Goal: Use online tool/utility: Utilize a website feature to perform a specific function

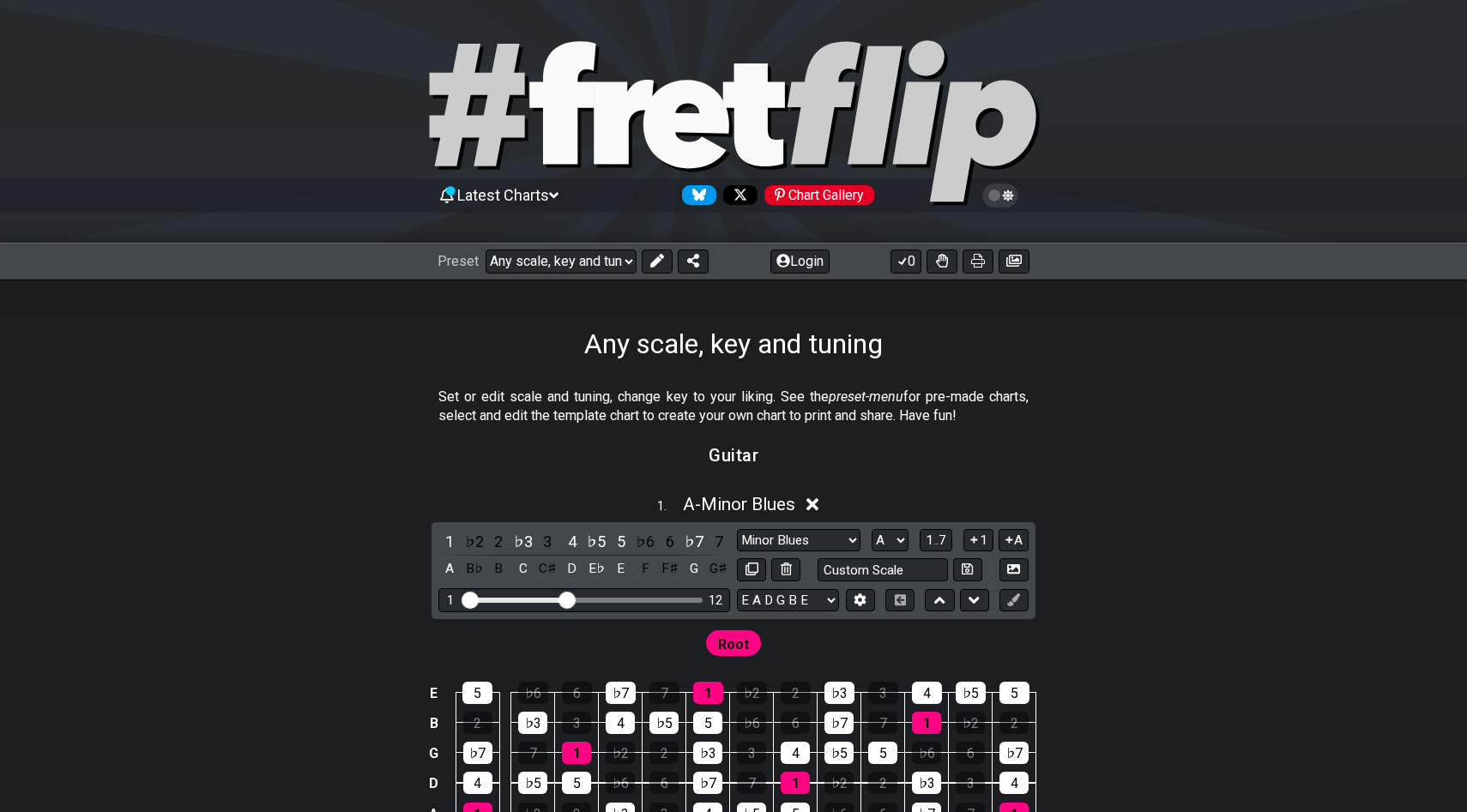
select select "/022288847105"
select select "A"
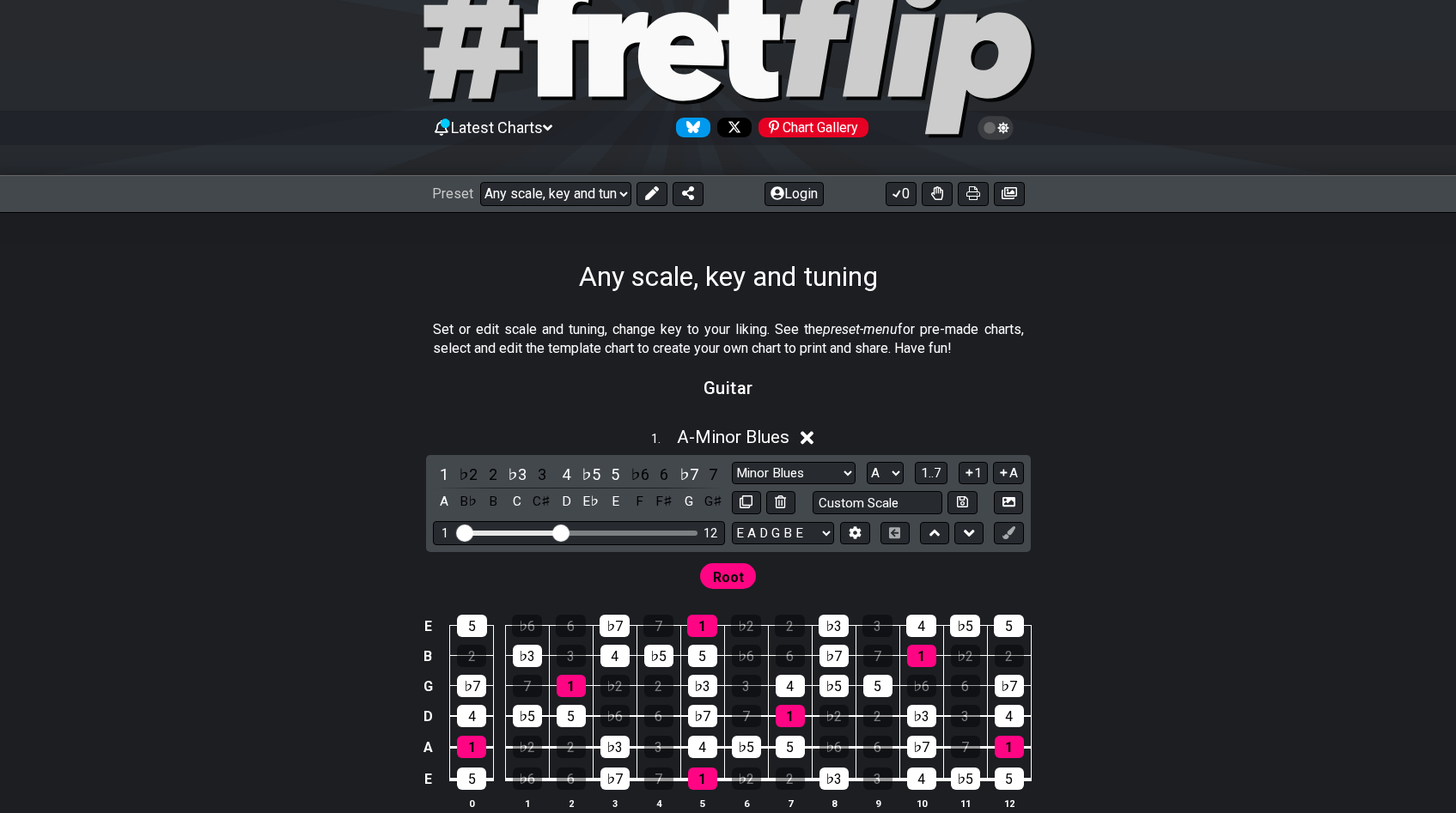
scroll to position [88, 0]
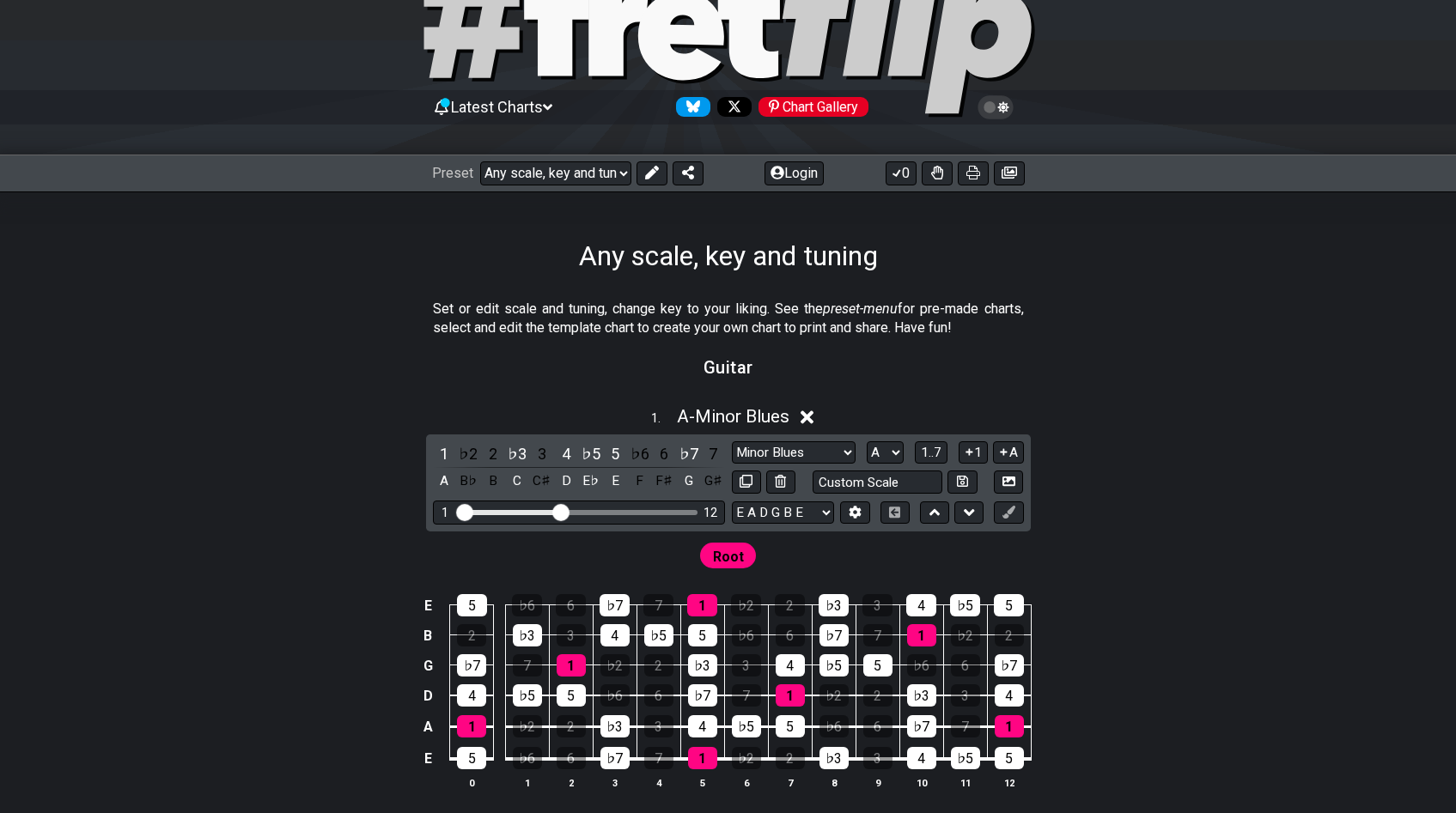
click at [804, 409] on icon at bounding box center [807, 417] width 13 height 18
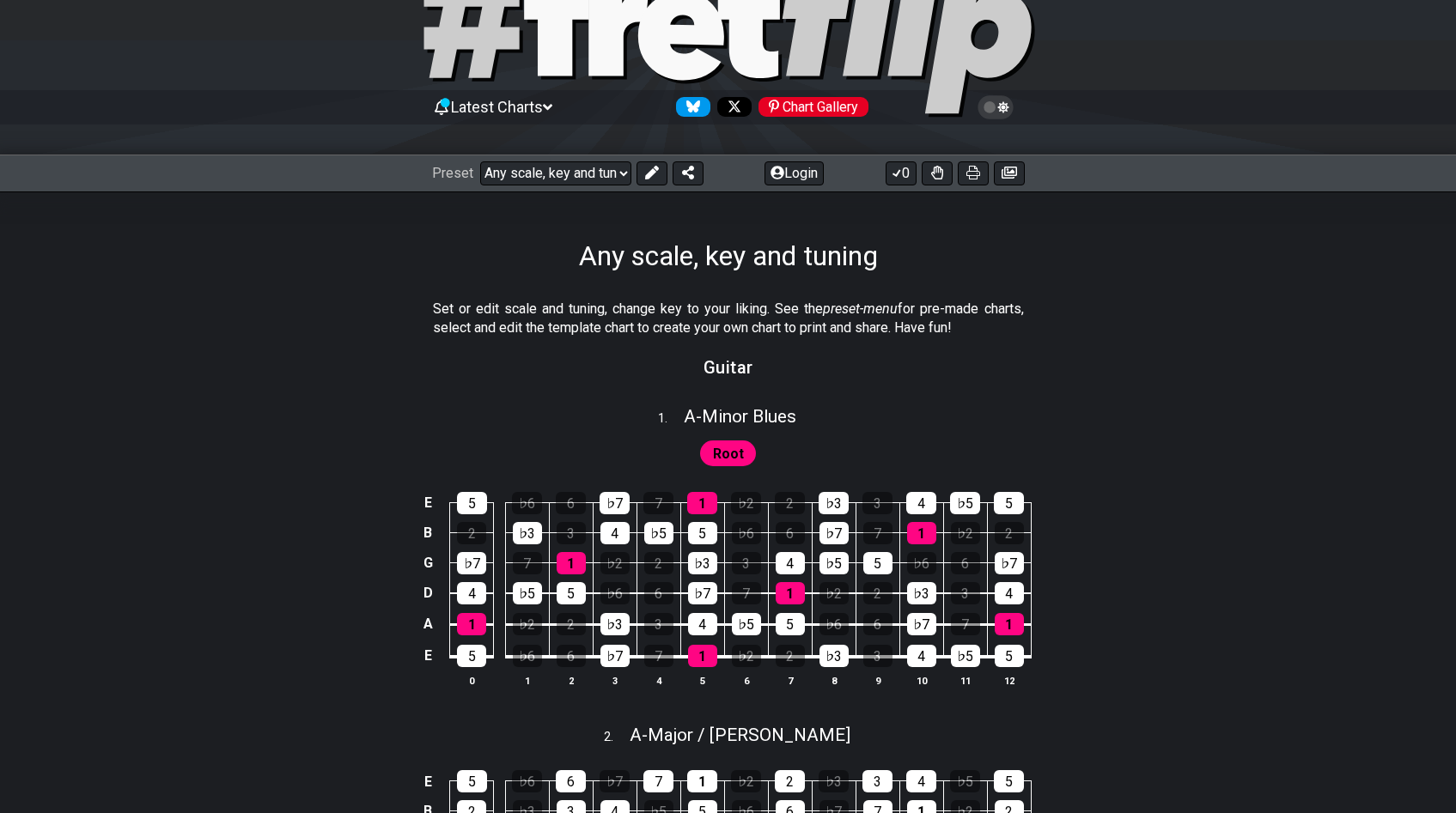
click at [811, 416] on div "1 . A - Minor Blues" at bounding box center [728, 412] width 1456 height 33
select select "A"
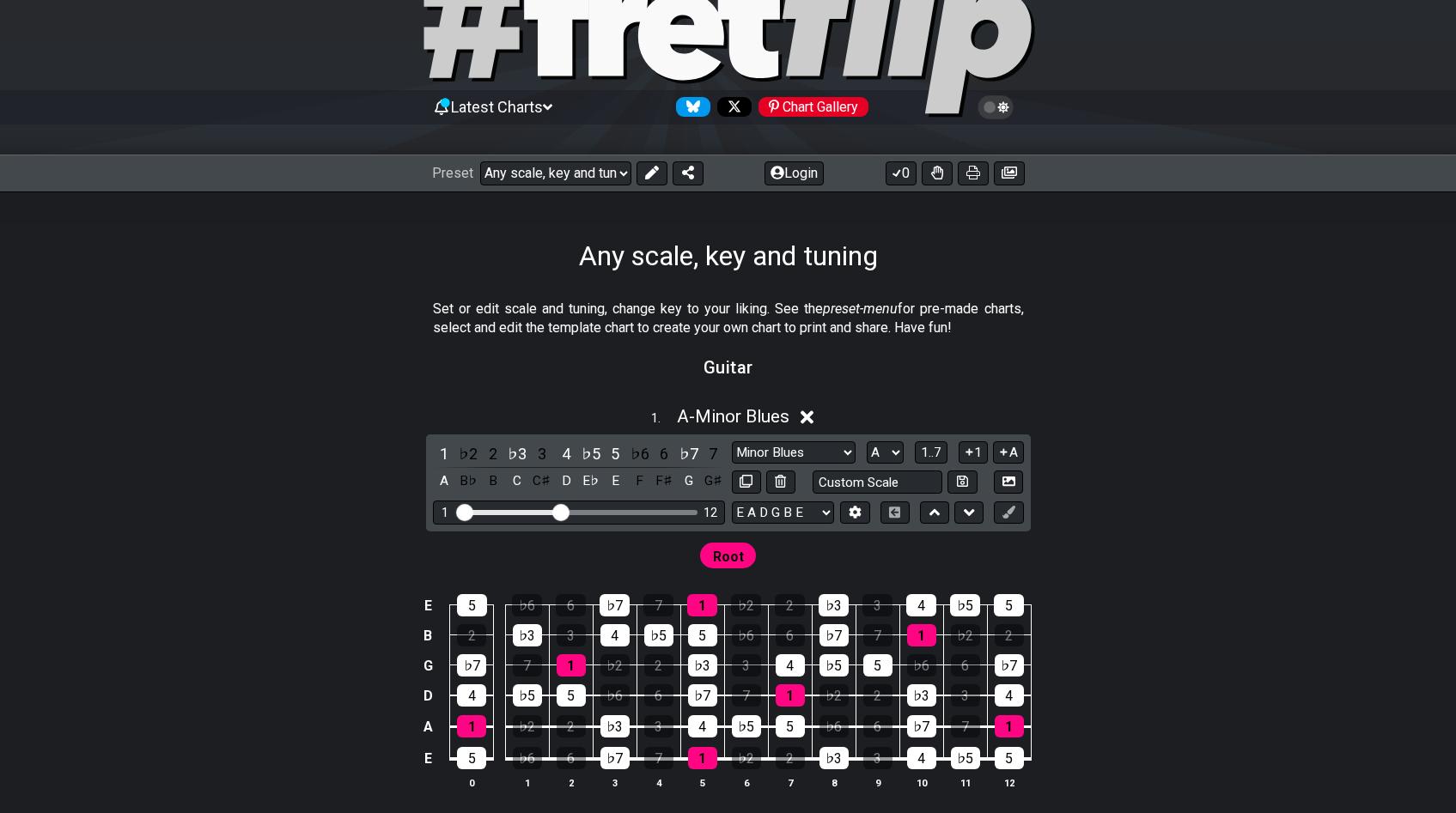
click at [810, 415] on icon at bounding box center [807, 417] width 13 height 13
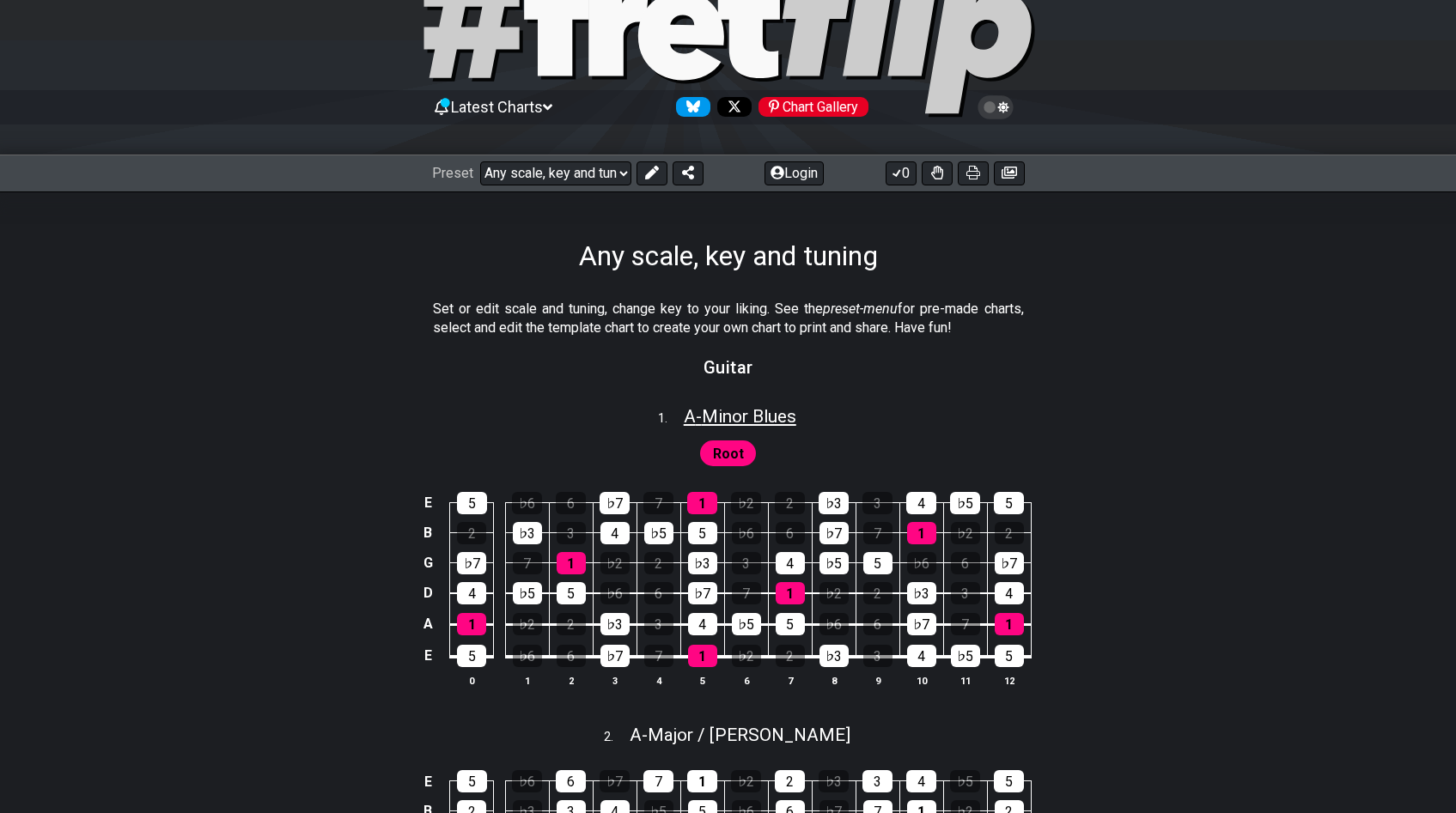
click at [737, 411] on span "A - Minor Blues" at bounding box center [740, 416] width 113 height 21
select select "A"
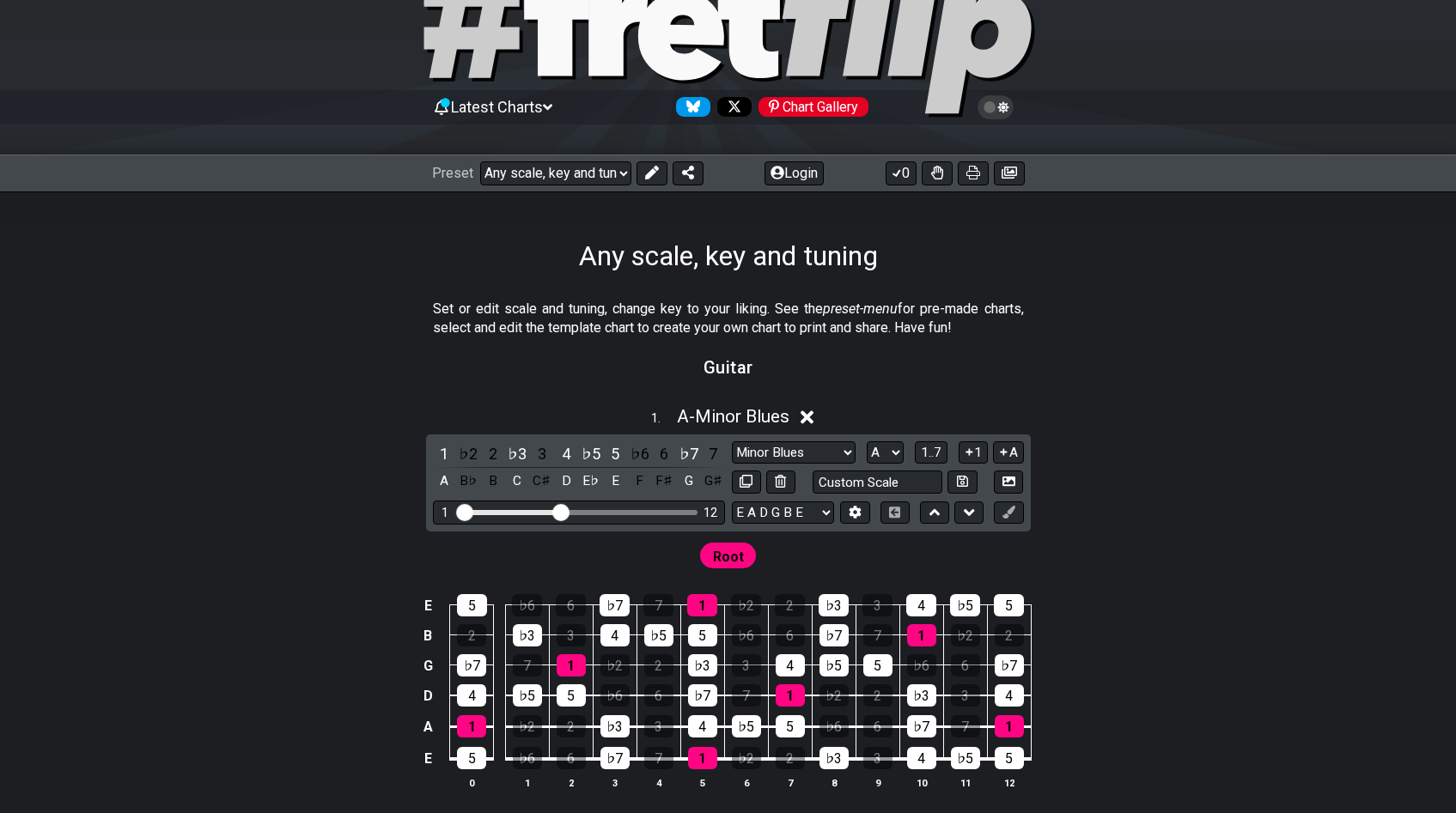
click at [760, 265] on h1 "Any scale, key and tuning" at bounding box center [728, 256] width 299 height 33
click at [602, 186] on div "Preset Welcome to #fretflip! Any scale, key and tuning Custom Preset Minor Pent…" at bounding box center [728, 173] width 1456 height 38
click at [594, 162] on select "Welcome to #fretflip! Any scale, key and tuning Custom Preset Minor Pentatonic …" at bounding box center [555, 173] width 151 height 24
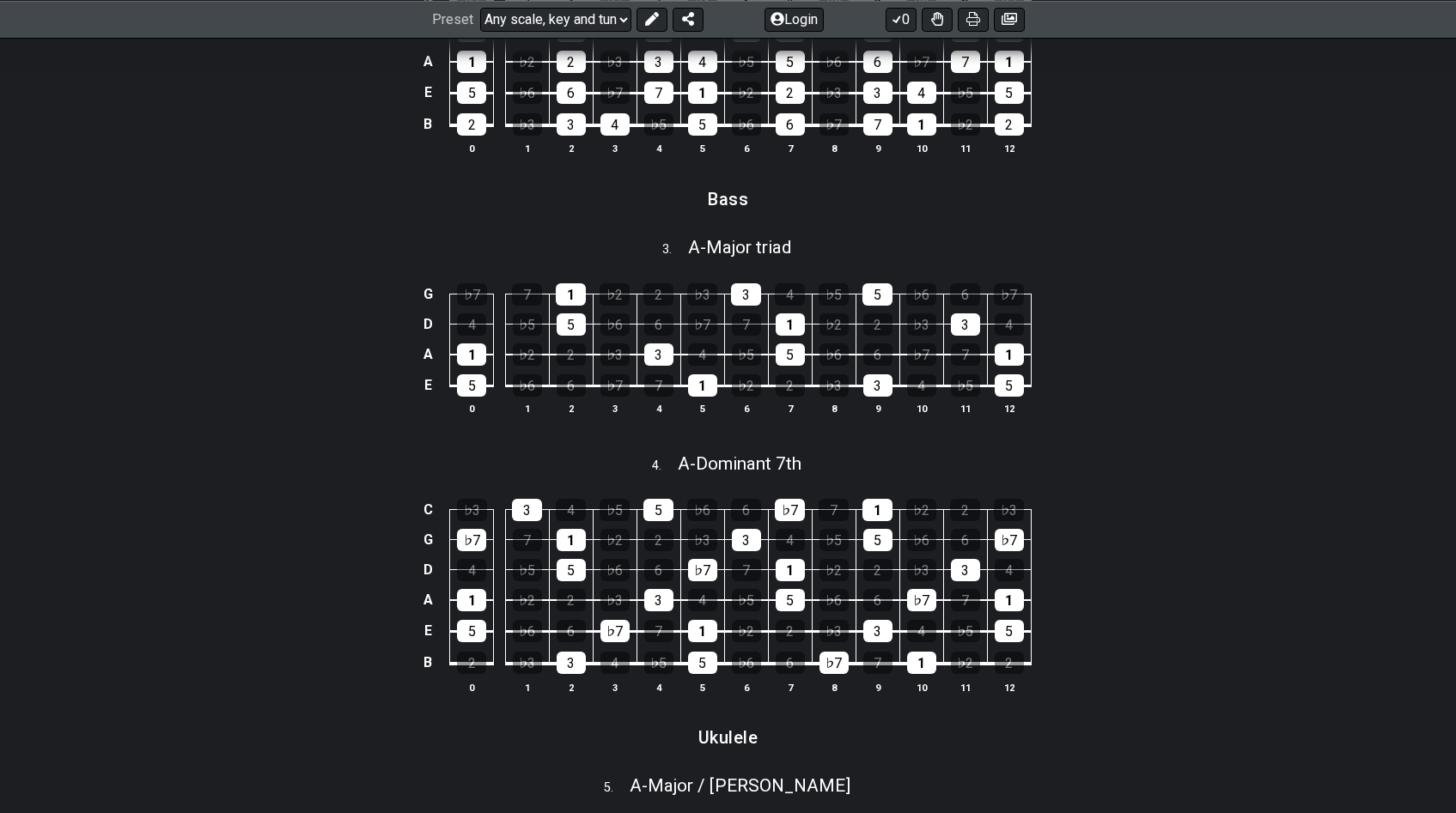
scroll to position [222, 0]
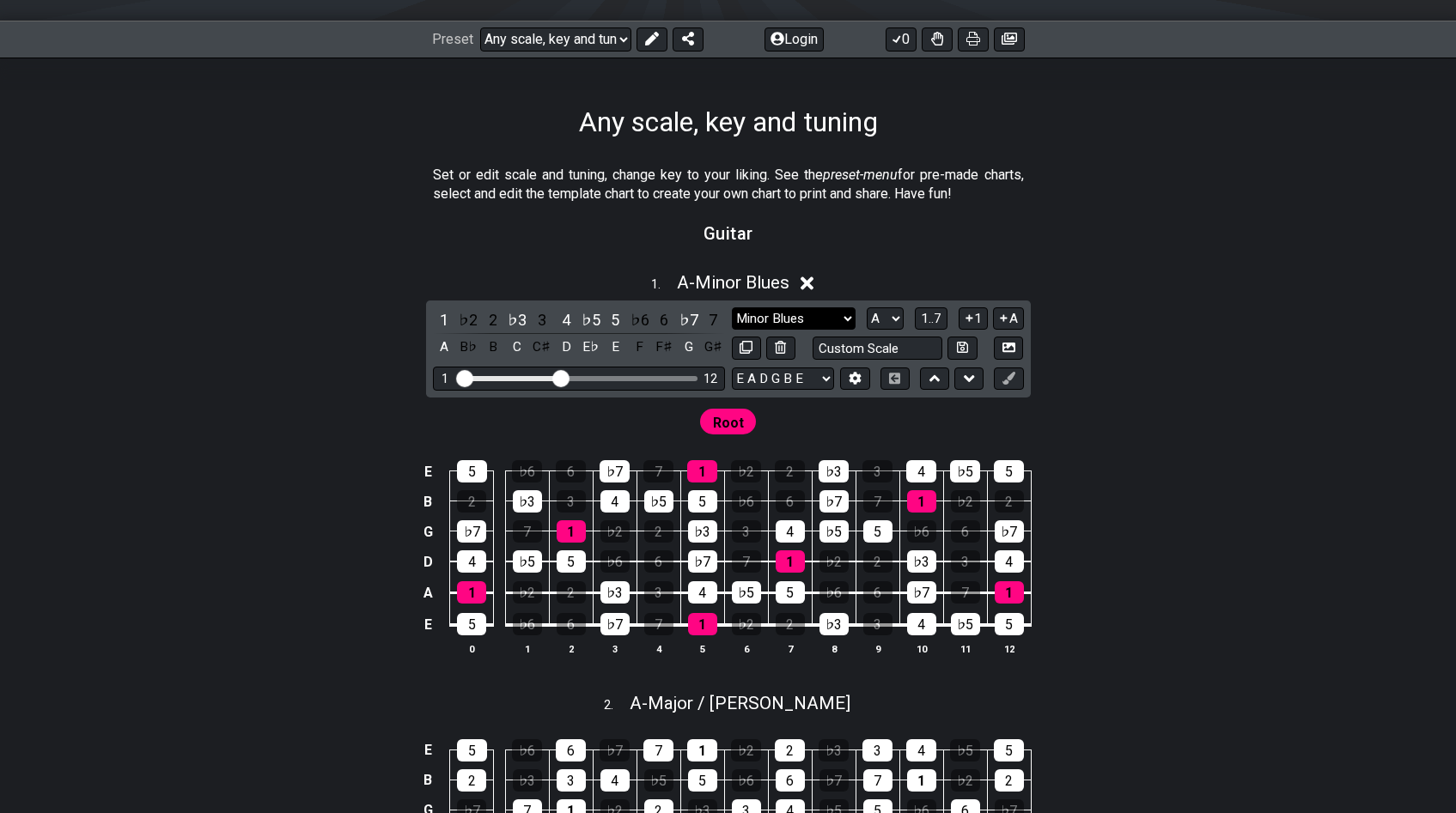
click at [795, 323] on select "Minor Blues Root Minor Pentatonic Major Pentatonic Minor Blues Major Blues Majo…" at bounding box center [793, 319] width 123 height 23
select select "Minor Pentatonic"
click at [732, 307] on select "Minor Blues Root Minor Pentatonic Major Pentatonic Minor Blues Major Blues Majo…" at bounding box center [793, 319] width 123 height 23
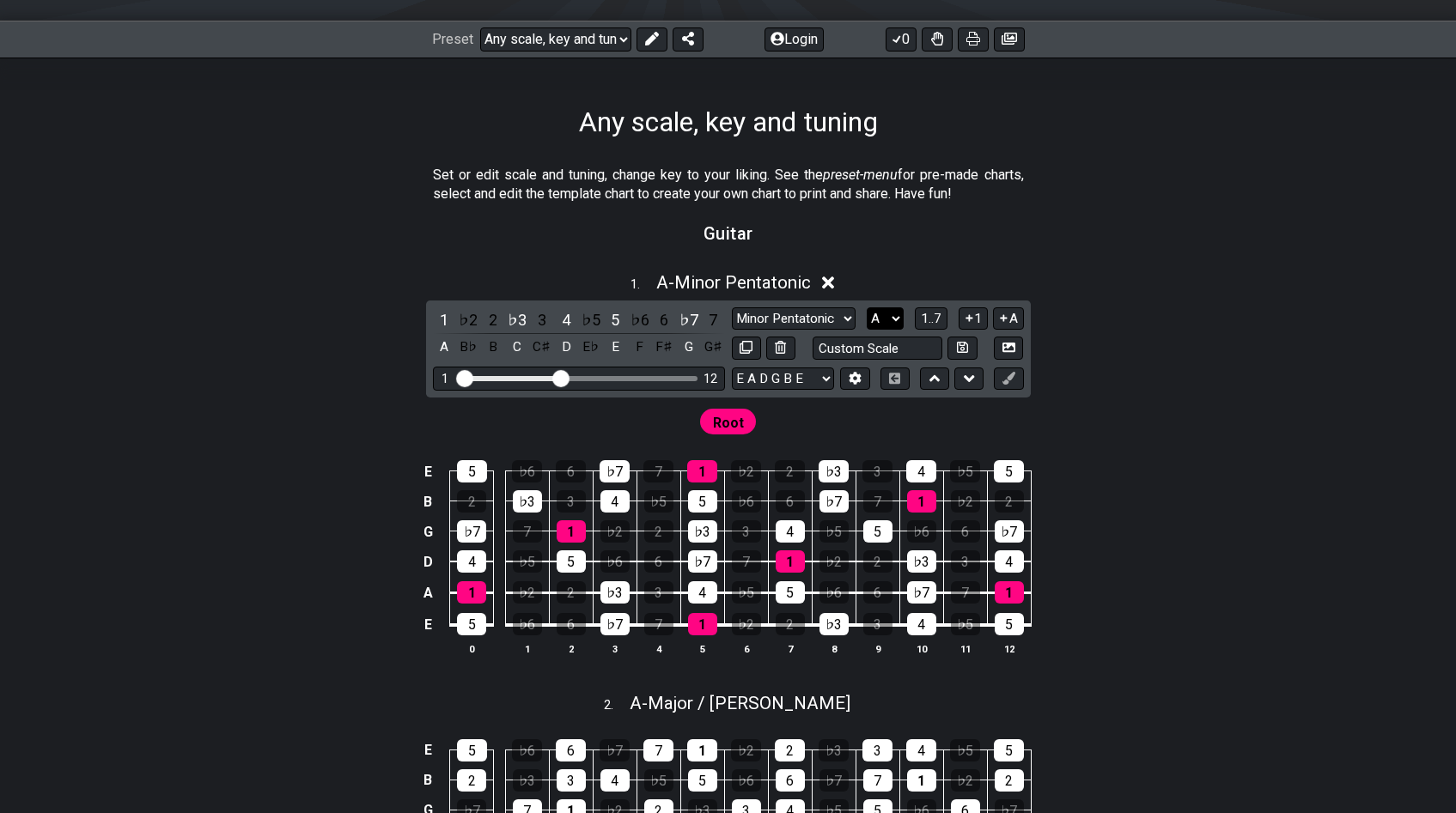
click at [876, 319] on select "A♭ A A♯ B♭ B C C♯ D♭ D D♯ E♭ E F F♯ G♭ G G♯" at bounding box center [884, 319] width 37 height 23
select select "B"
click at [866, 307] on select "A♭ A A♯ B♭ B C C♯ D♭ D D♯ E♭ E F F♯ G♭ G G♯" at bounding box center [884, 319] width 37 height 23
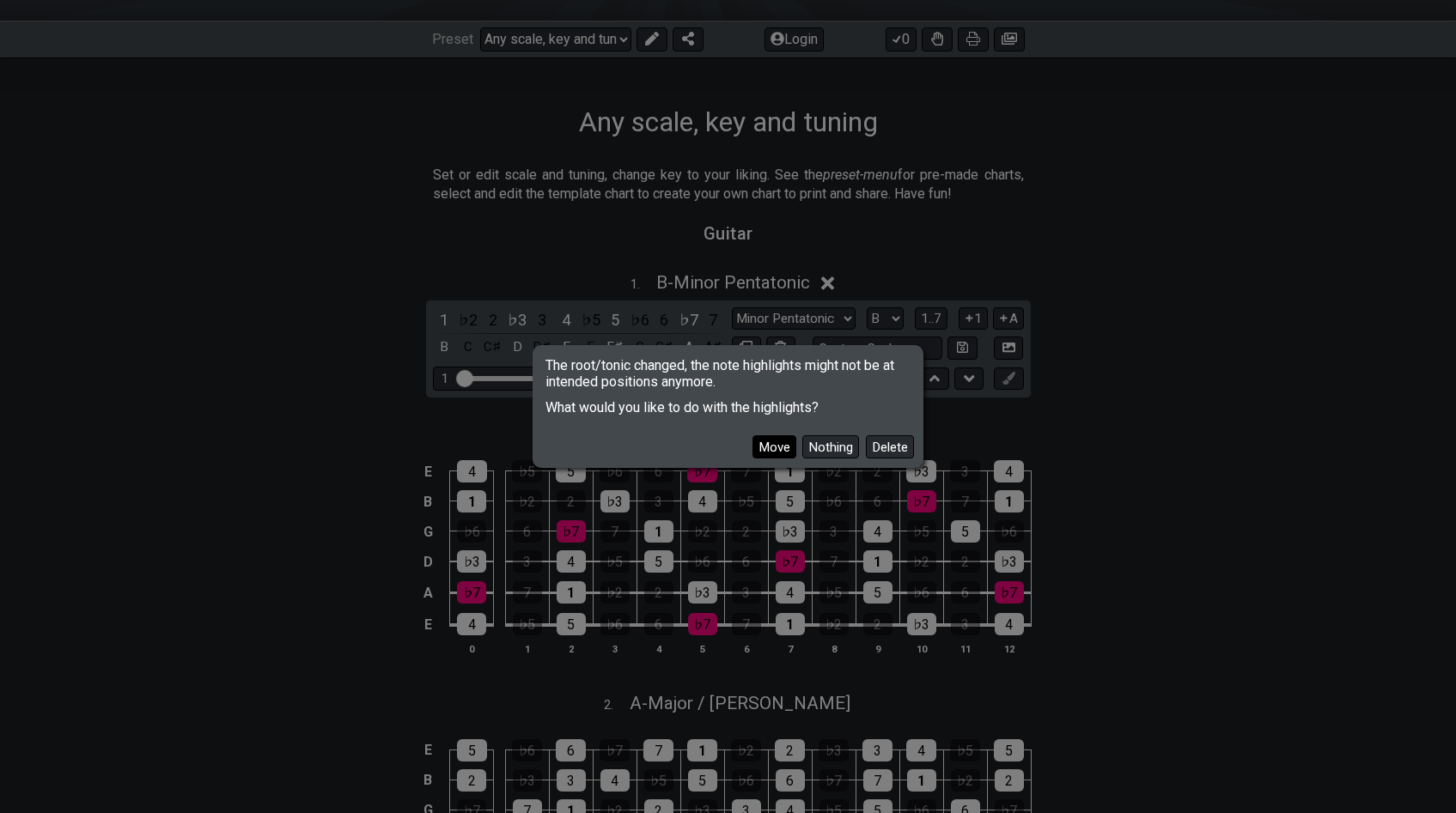
click at [791, 448] on button "Move" at bounding box center [774, 447] width 44 height 23
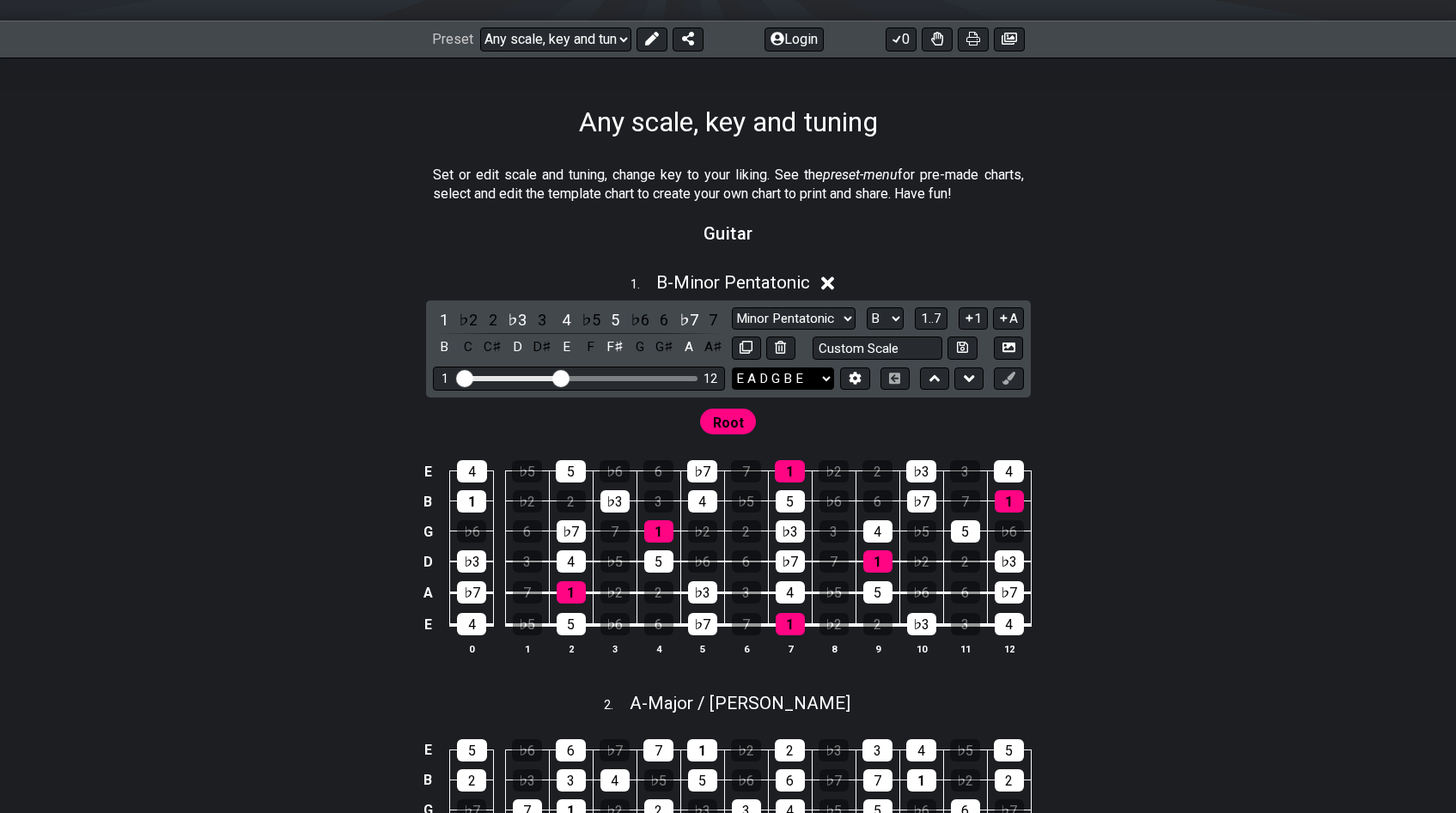
click at [807, 369] on select "E A D G B E E A D G B E E A D G B E B E A D F♯ B A D G C E A D A D G B E E♭ A♭ …" at bounding box center [782, 379] width 102 height 23
select select "D G C F A D"
click at [732, 367] on select "E A D G B E E A D G B E E A D G B E B E A D F♯ B A D G C E A D A D G B E E♭ A♭ …" at bounding box center [782, 379] width 102 height 23
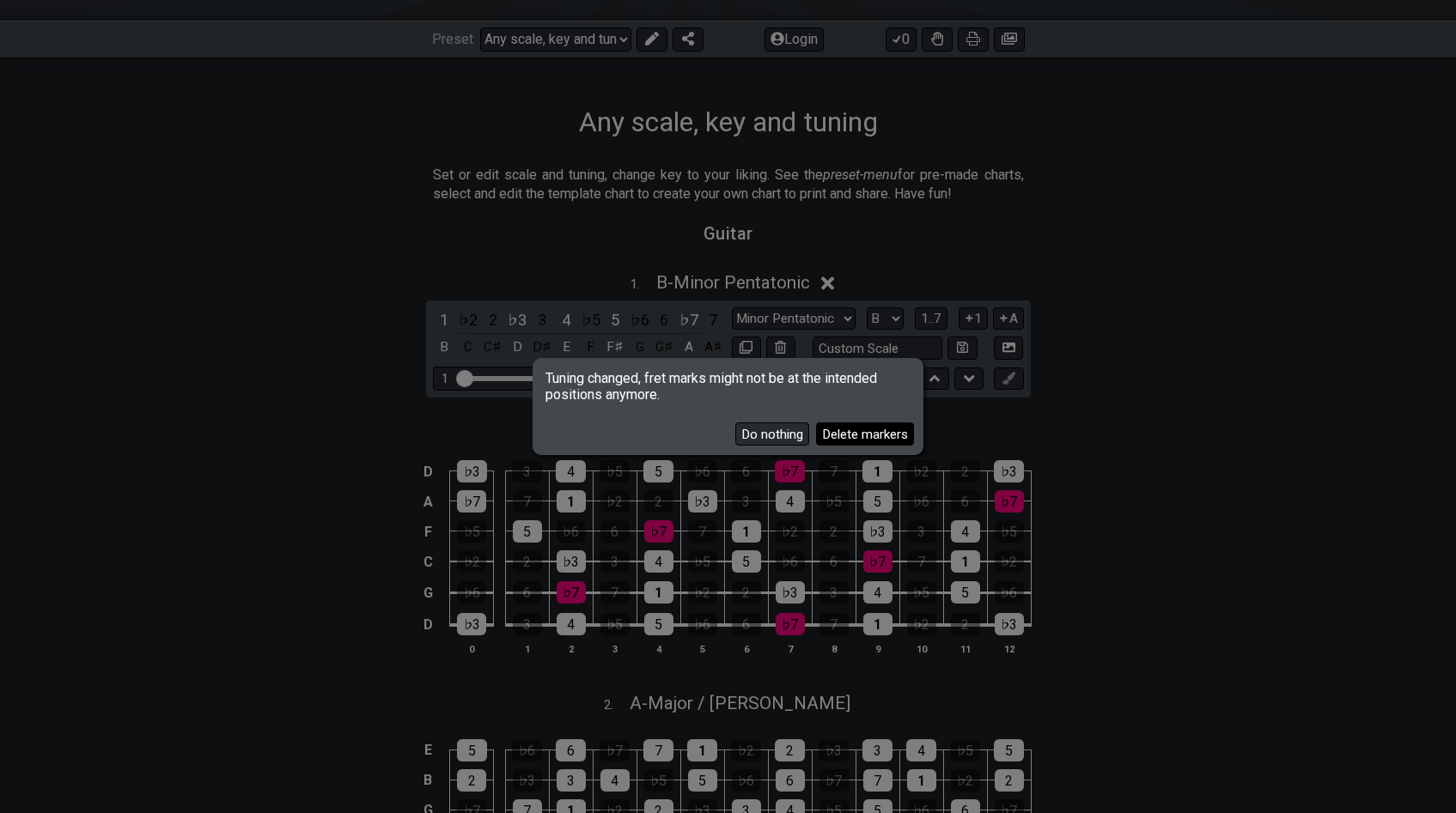
click at [853, 435] on button "Delete markers" at bounding box center [865, 434] width 98 height 23
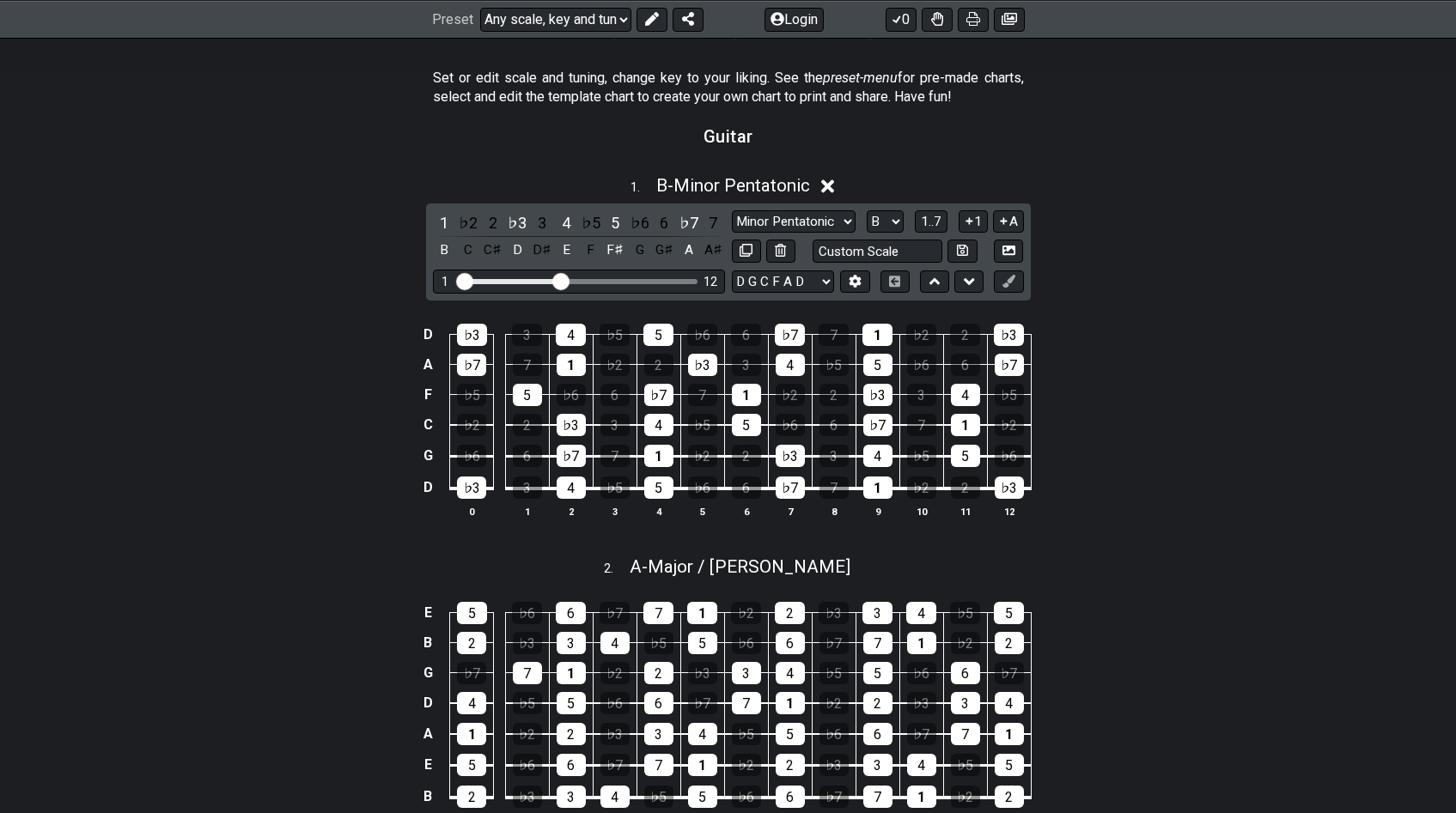
scroll to position [320, 0]
click at [940, 216] on span "1..7" at bounding box center [931, 221] width 21 height 15
click at [940, 216] on button "..." at bounding box center [931, 222] width 29 height 23
click at [940, 216] on button "B.." at bounding box center [931, 222] width 29 height 23
click at [941, 216] on button "1..7" at bounding box center [931, 222] width 33 height 23
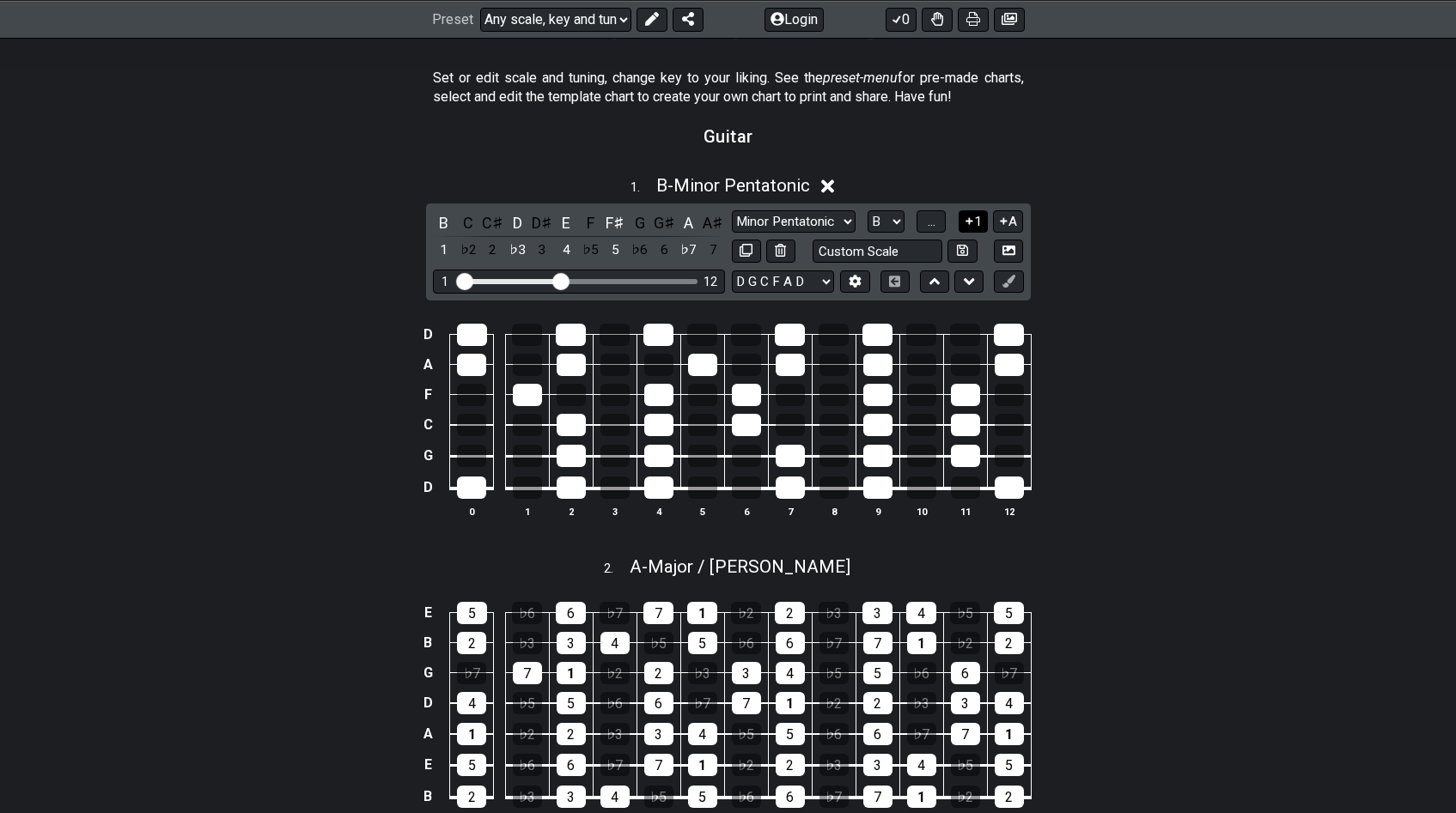
click at [970, 225] on icon at bounding box center [969, 221] width 16 height 13
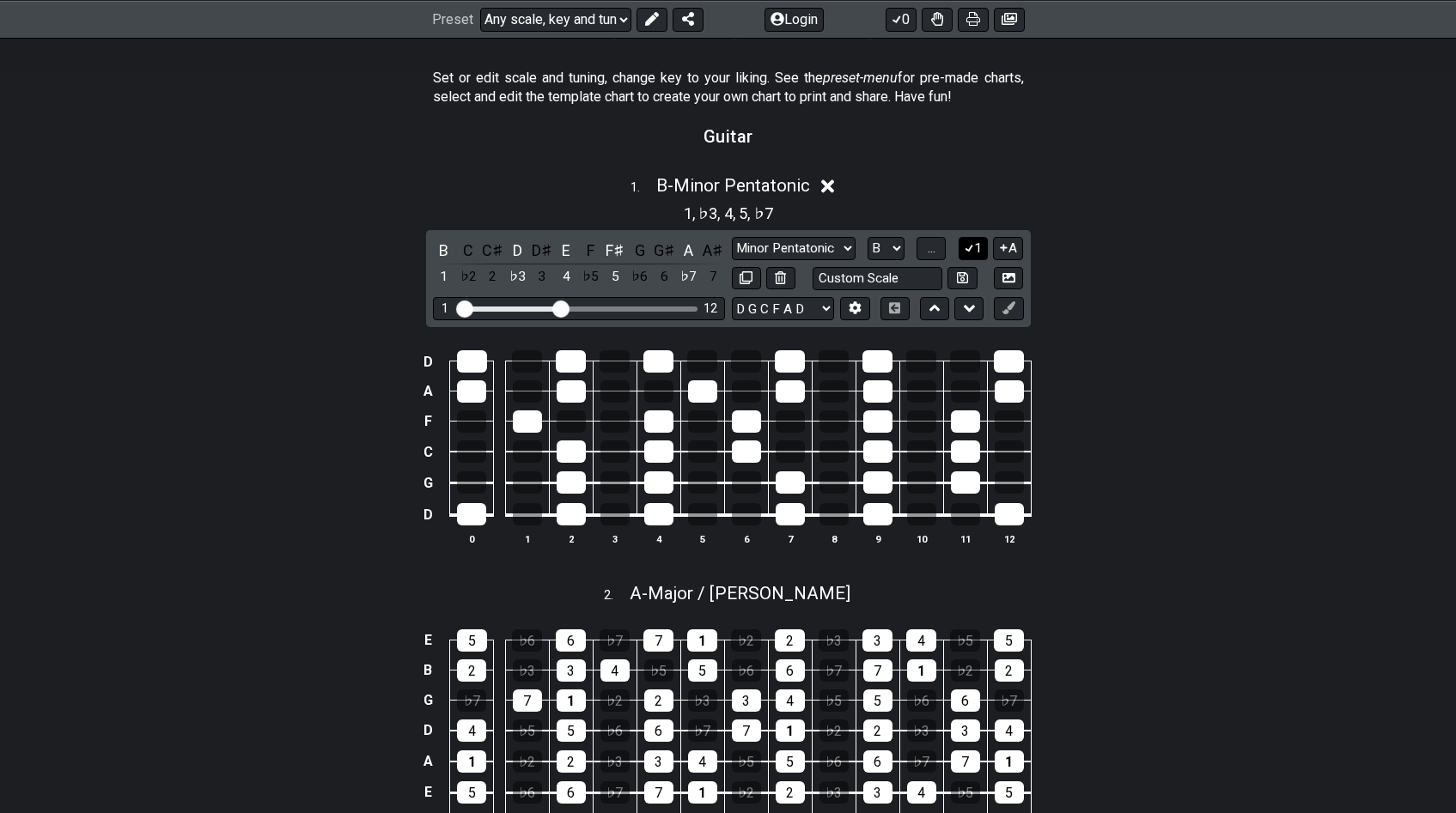
click at [977, 249] on button "1" at bounding box center [973, 248] width 29 height 23
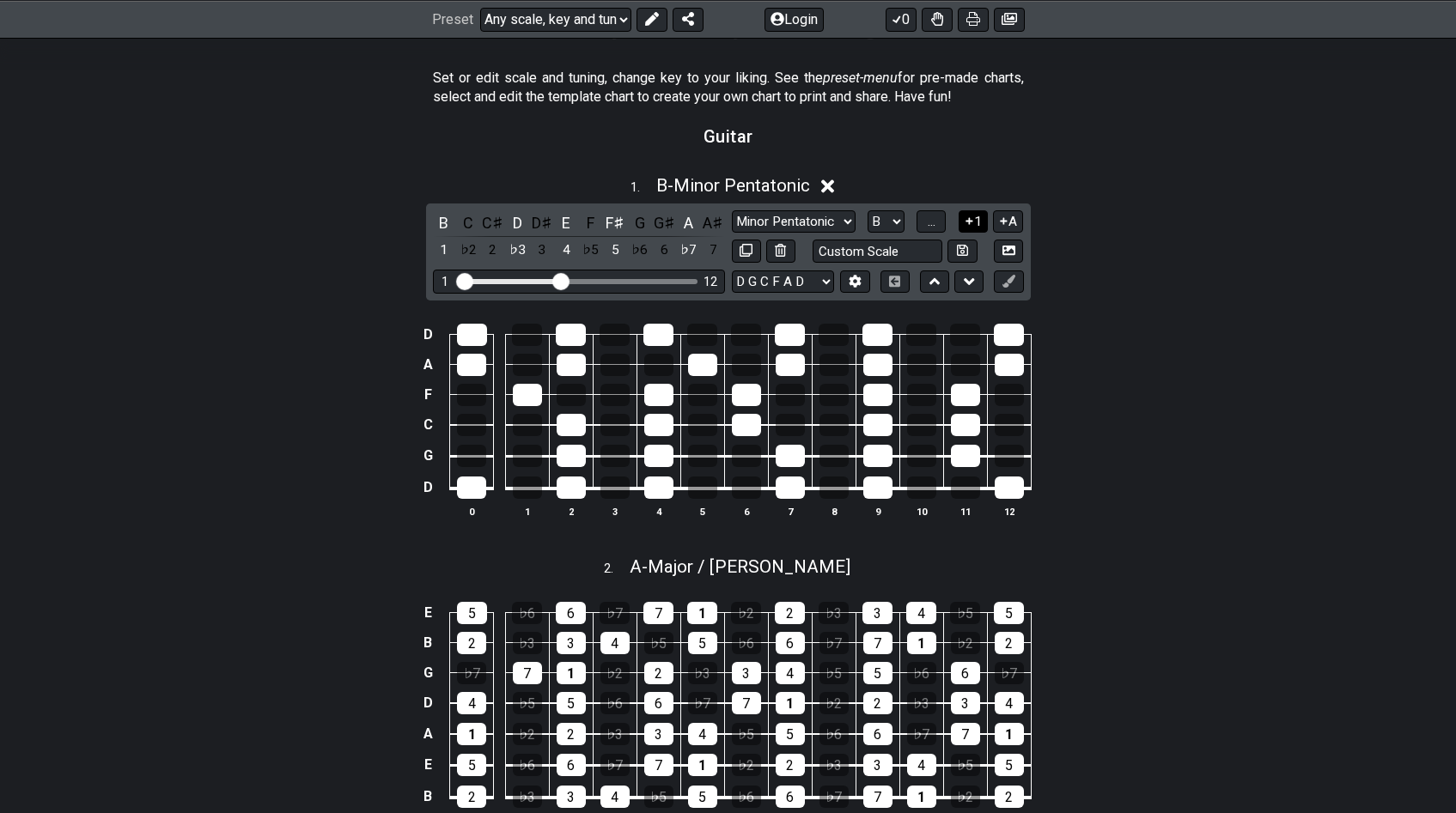
click at [977, 249] on div "Custom Scale" at bounding box center [877, 251] width 292 height 23
click at [966, 228] on button "1" at bounding box center [973, 222] width 29 height 23
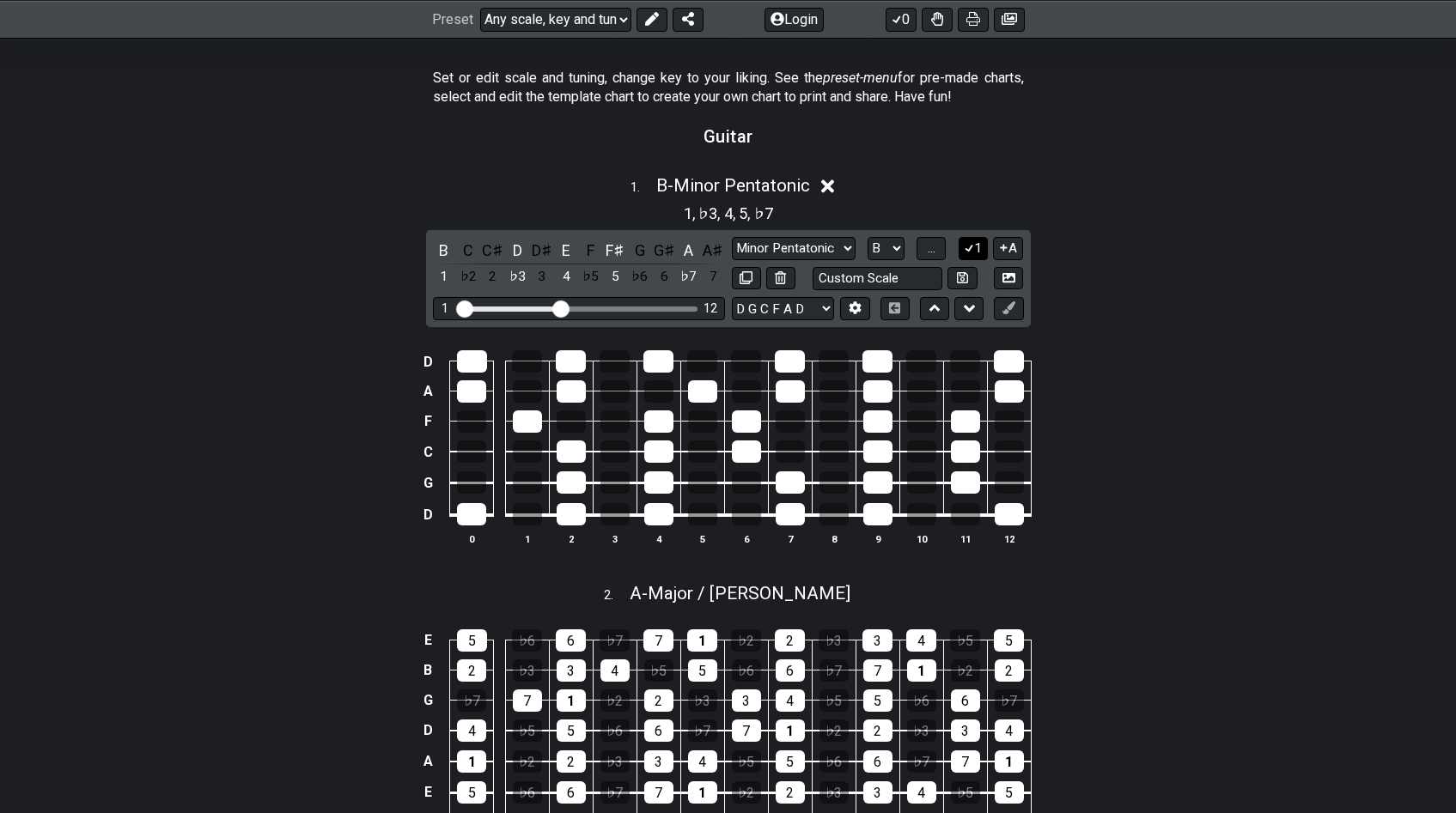
click at [966, 241] on icon at bounding box center [969, 247] width 16 height 13
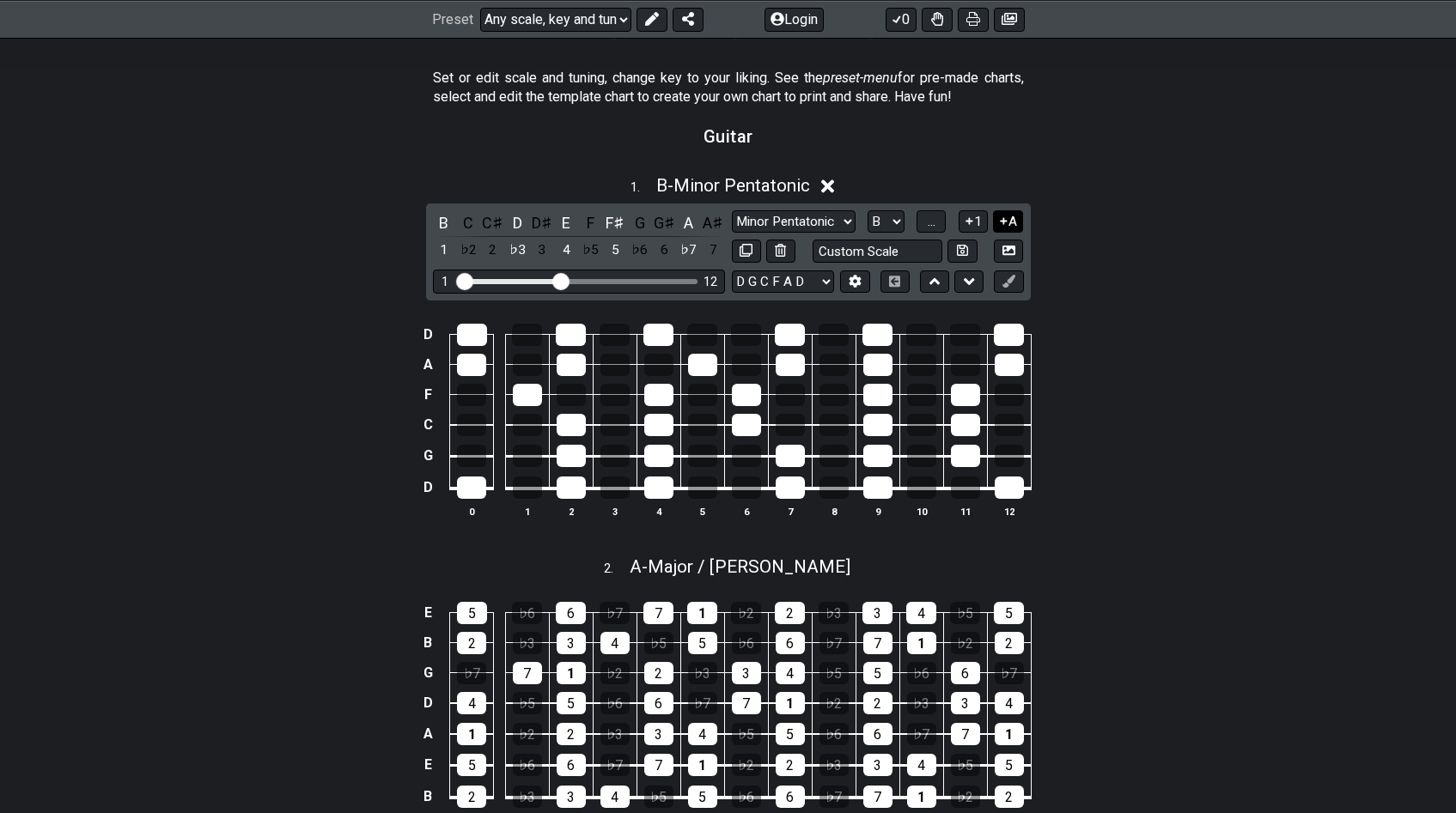
click at [1002, 222] on icon at bounding box center [1003, 221] width 16 height 13
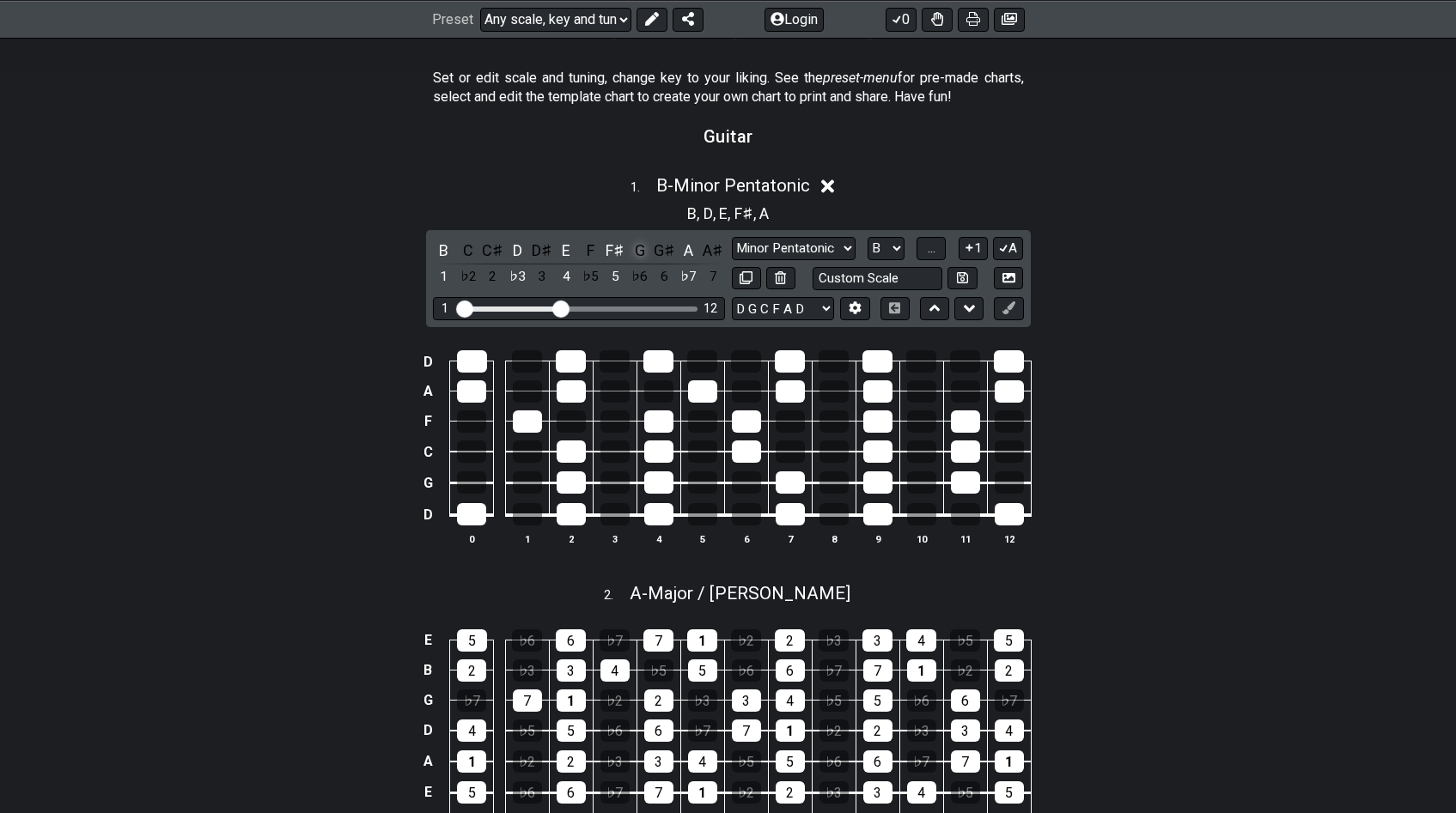
click at [638, 247] on div "G" at bounding box center [640, 250] width 22 height 23
click at [784, 249] on select "Minor Blues Root Minor Pentatonic Major Pentatonic Minor Blues Major Blues Majo…" at bounding box center [793, 248] width 123 height 23
click at [732, 237] on select "Minor Blues Root Minor Pentatonic Major Pentatonic Minor Blues Major Blues Majo…" at bounding box center [793, 248] width 123 height 23
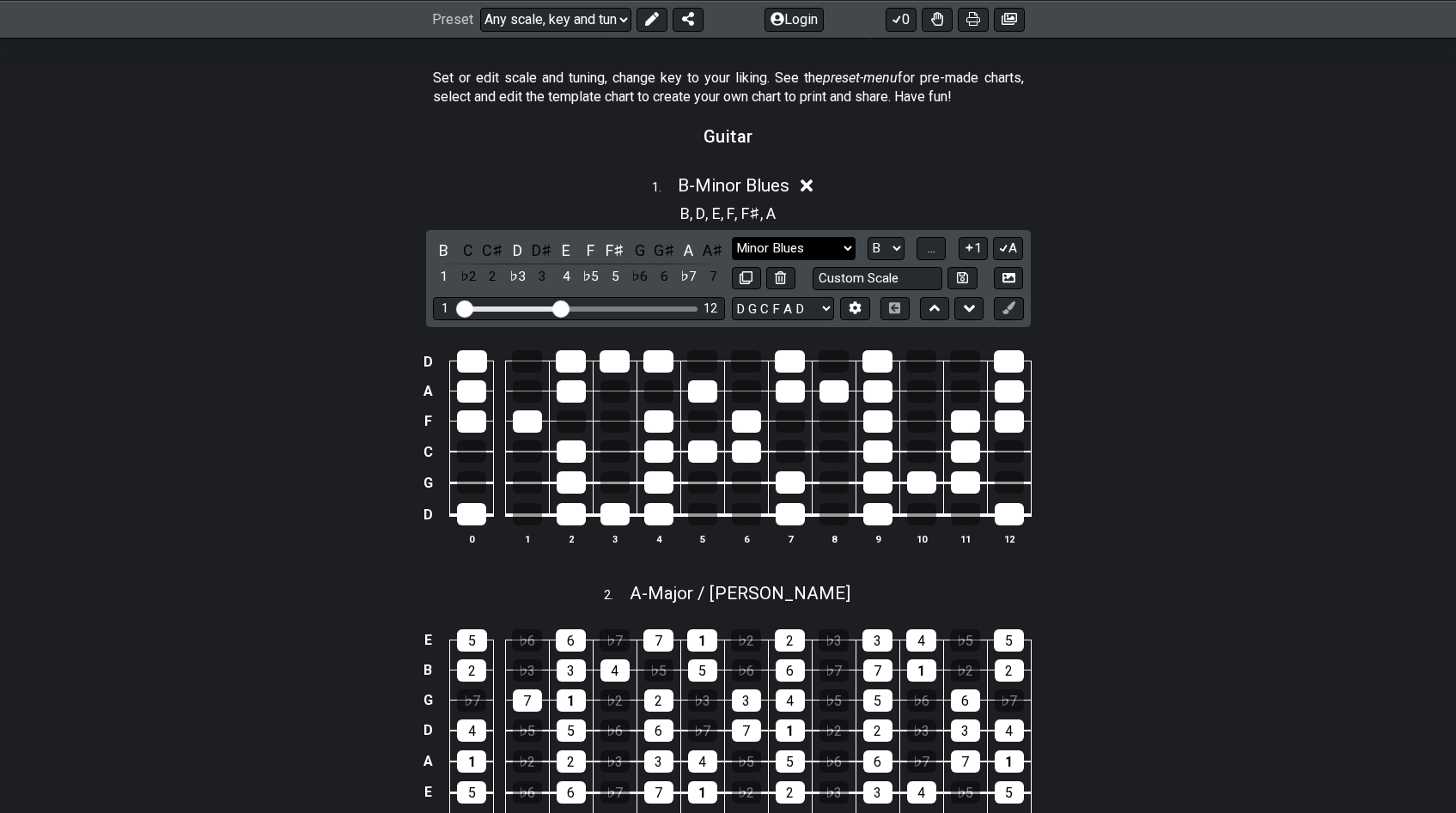
click at [808, 242] on select "Minor Blues Root Minor Pentatonic Major Pentatonic Minor Blues Major Blues Majo…" at bounding box center [793, 248] width 123 height 23
click at [732, 237] on select "Minor Blues Root Minor Pentatonic Major Pentatonic Minor Blues Major Blues Majo…" at bounding box center [793, 248] width 123 height 23
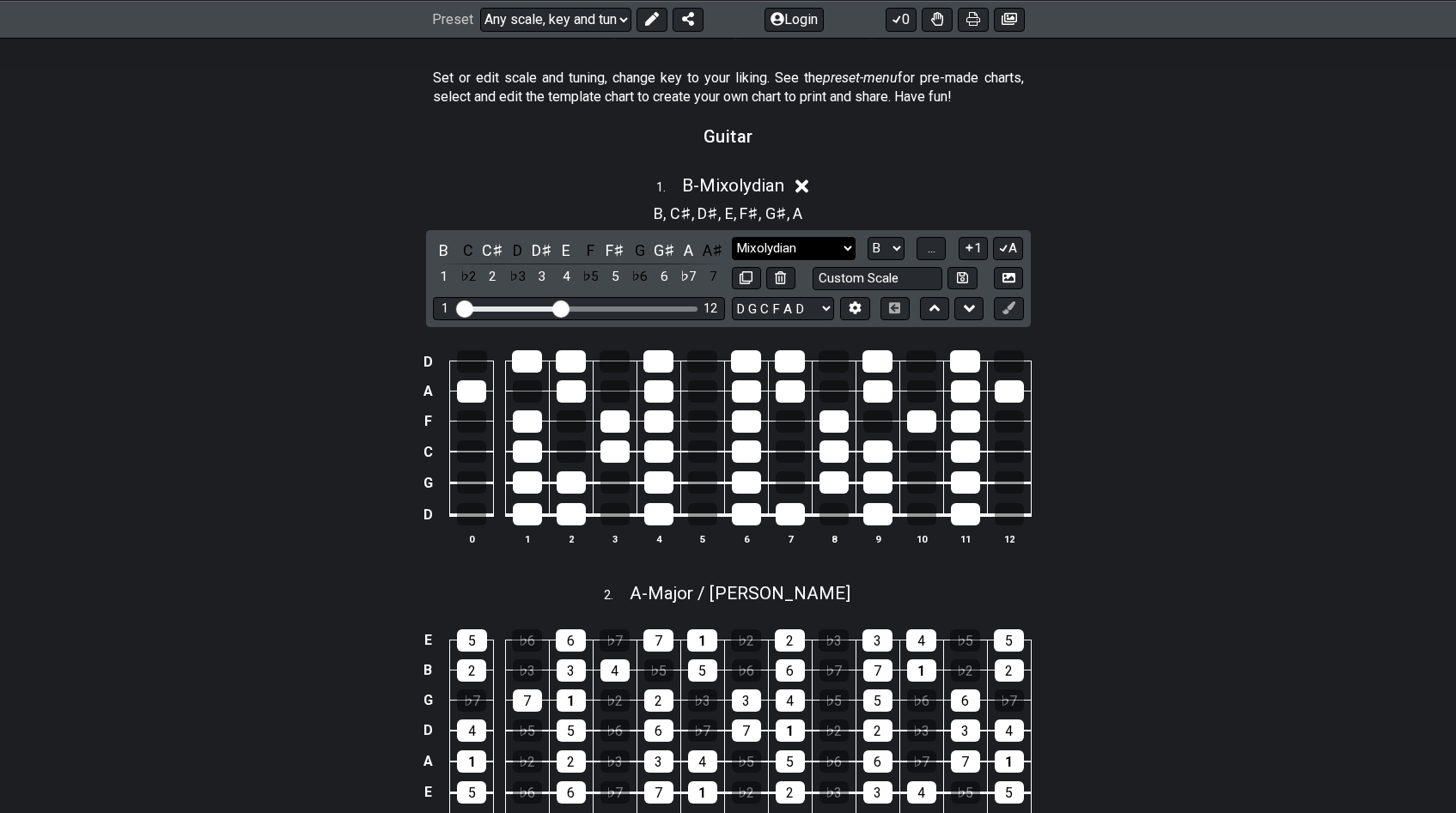
click at [779, 241] on select "Minor Blues Root Minor Pentatonic Major Pentatonic Minor Blues Major Blues Majo…" at bounding box center [793, 248] width 123 height 23
select select "Minor / Aeolian"
click at [732, 237] on select "Minor Blues Root Minor Pentatonic Major Pentatonic Minor Blues Major Blues Majo…" at bounding box center [793, 248] width 123 height 23
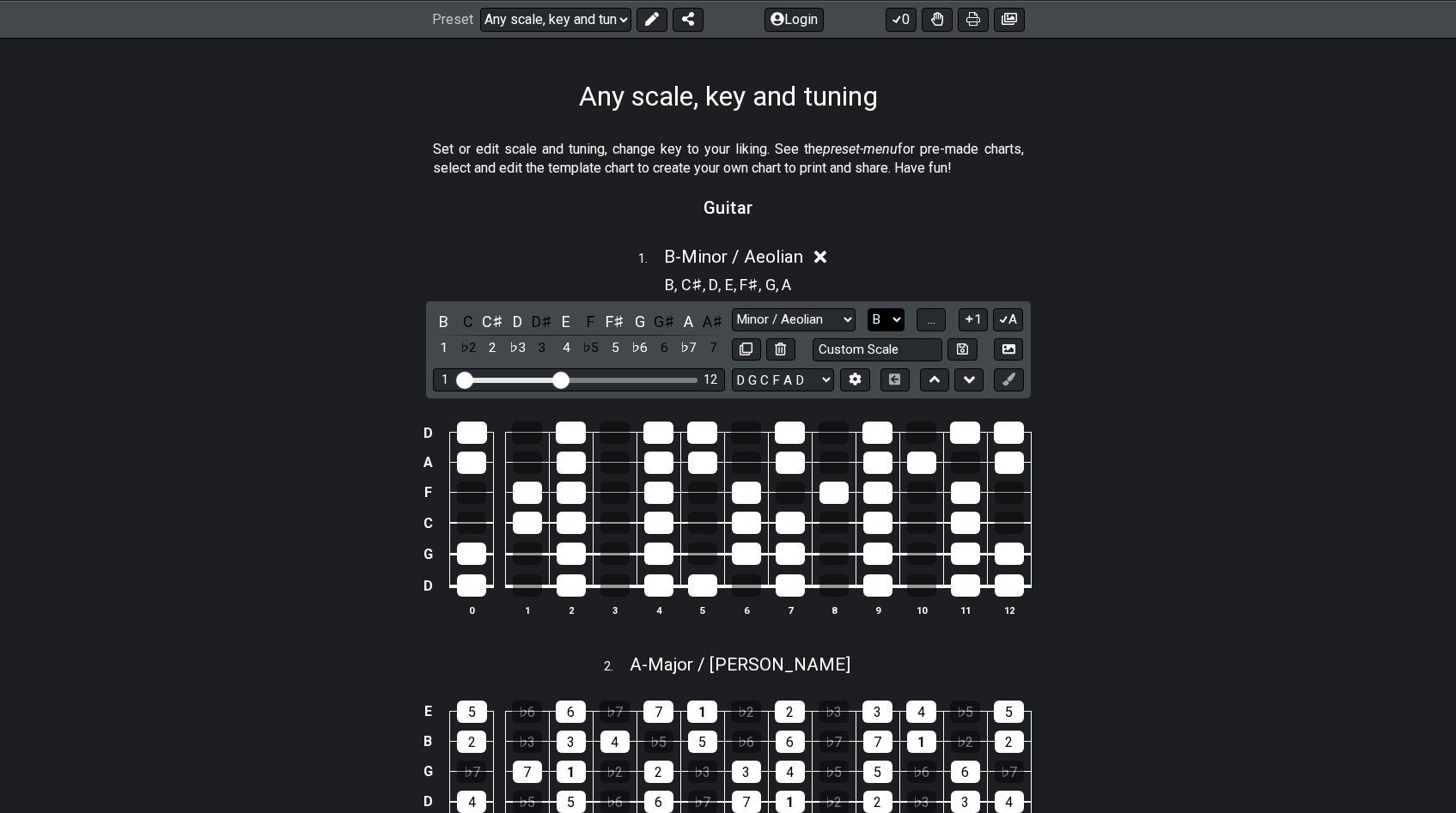
scroll to position [301, 0]
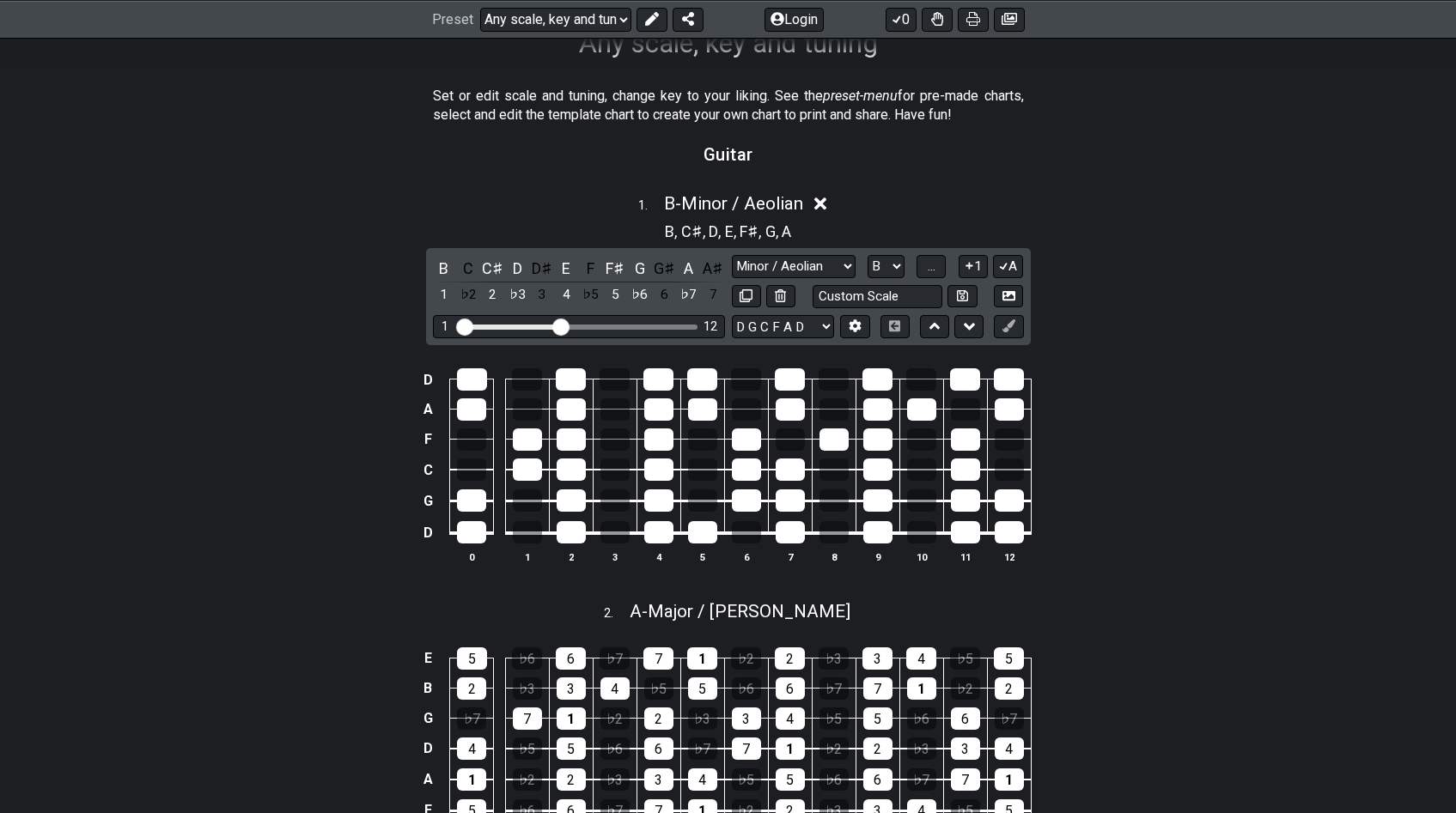
click at [952, 325] on div at bounding box center [951, 327] width 63 height 23
click at [959, 327] on button at bounding box center [968, 327] width 29 height 23
select select "Minor / Aeolian"
select select "B"
select select "D G C F A D"
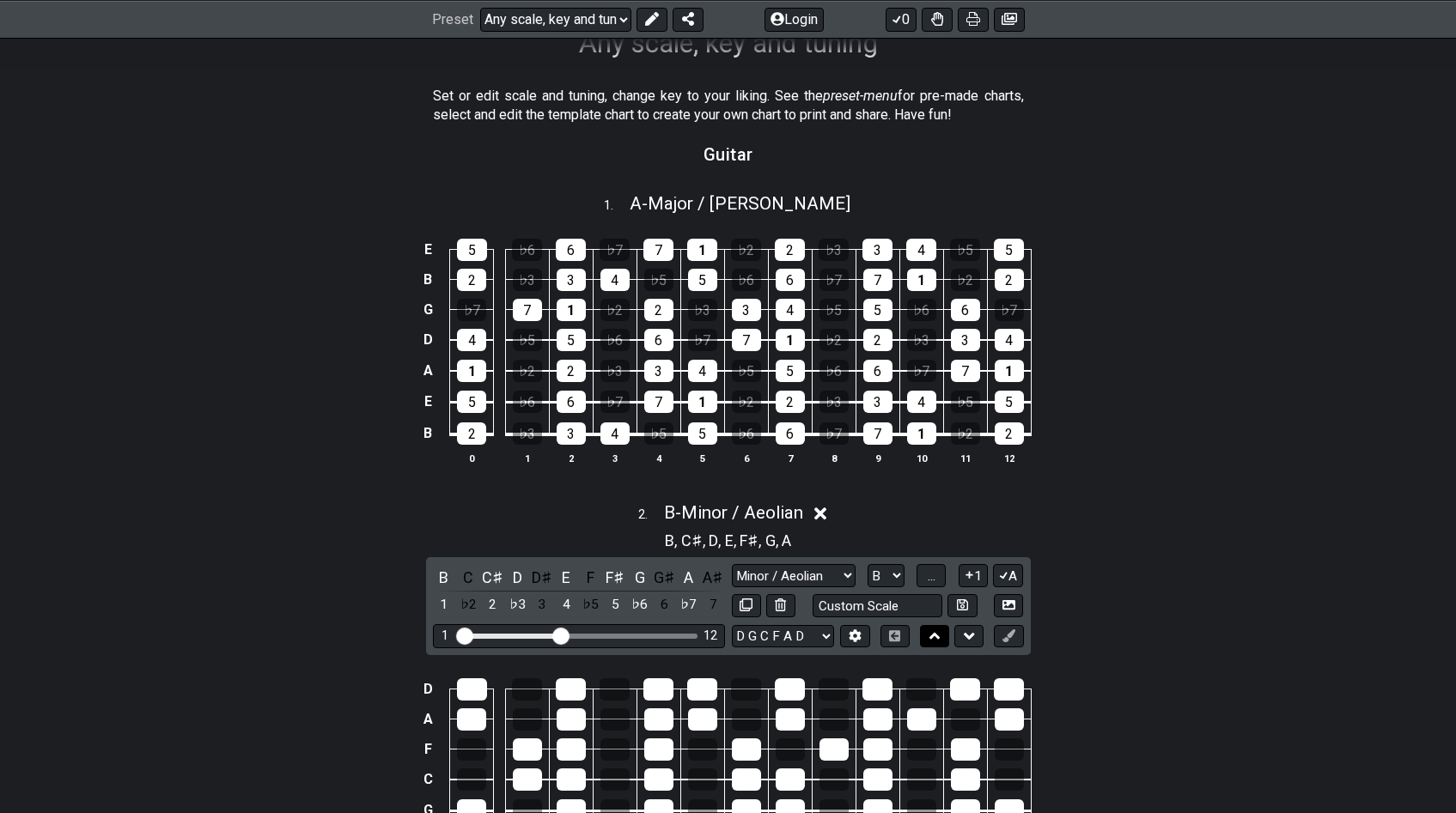
click at [923, 633] on button at bounding box center [934, 637] width 29 height 23
select select "Minor / Aeolian"
select select "B"
select select "D G C F A D"
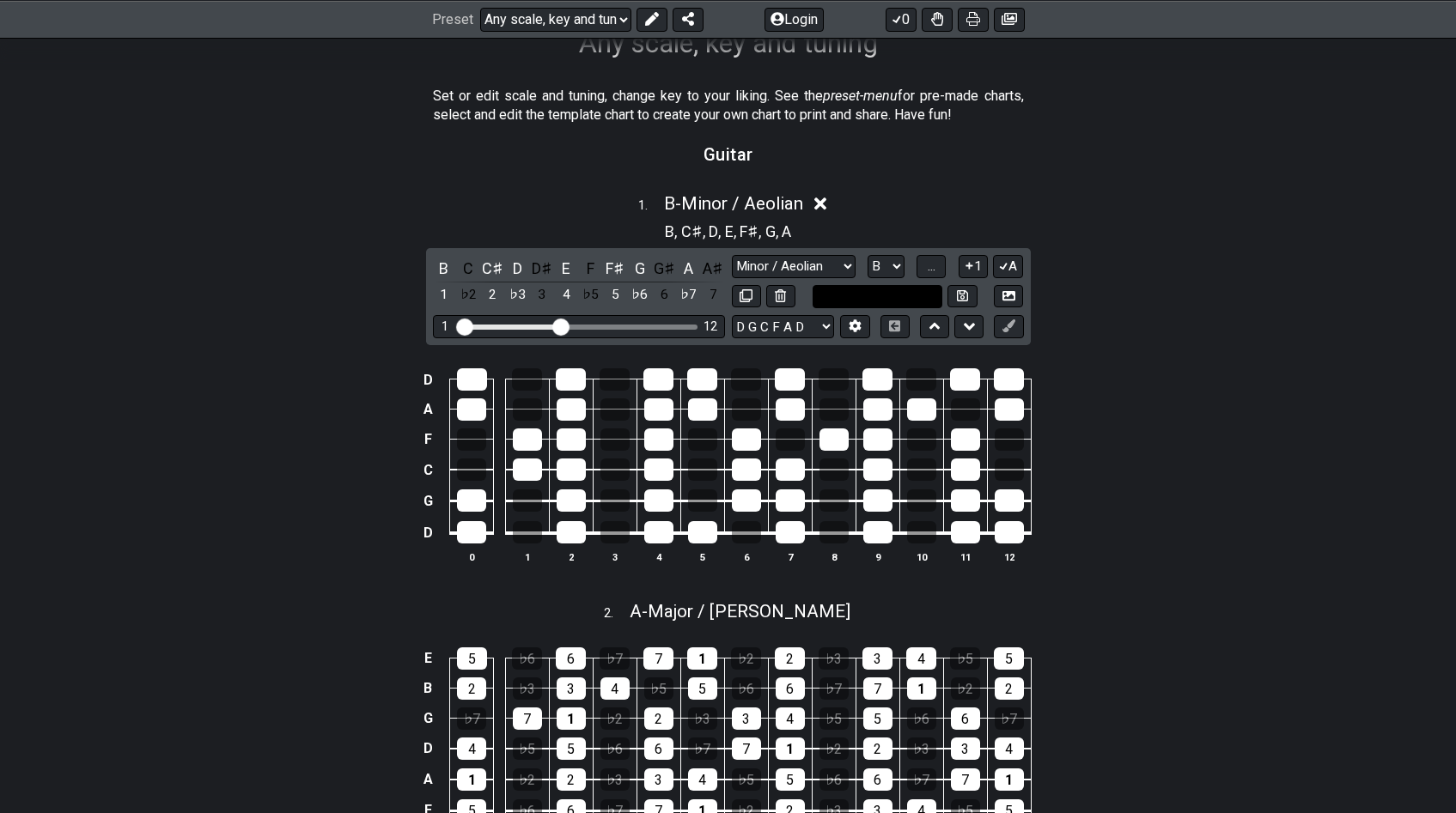
click at [871, 296] on input "text" at bounding box center [877, 297] width 130 height 23
type input "Custom Scale"
click at [849, 315] on button at bounding box center [854, 327] width 29 height 23
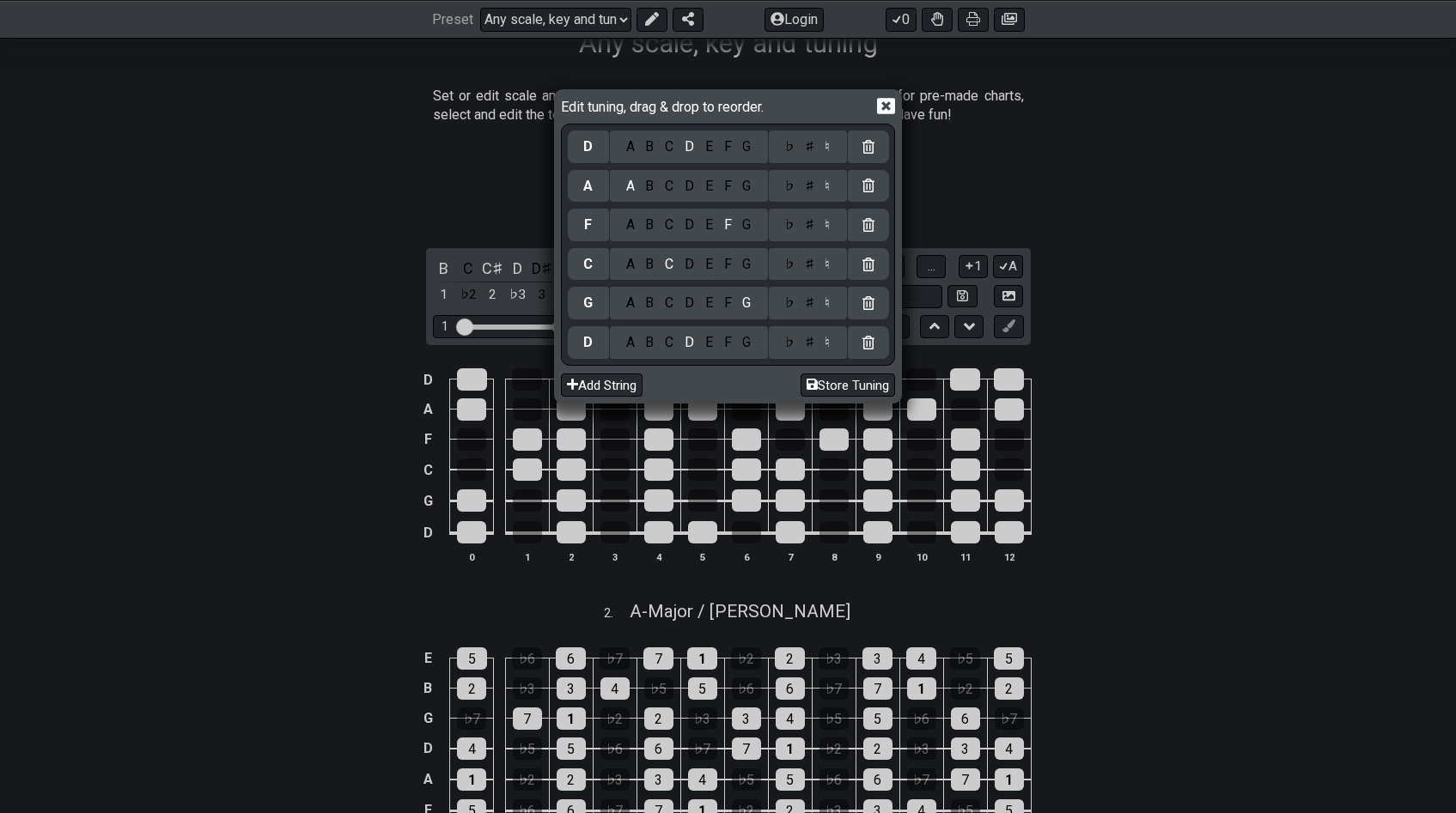
click at [1187, 371] on div "Edit tuning, drag & drop to reorder. D A B C D E F G ♭ ♯ ♮ A A B C D E F G ♭ ♯ …" at bounding box center [728, 406] width 1456 height 813
click at [912, 124] on div "Edit tuning, drag & drop to reorder. D A B C D E F G ♭ ♯ ♮ A A B C D E F G ♭ ♯ …" at bounding box center [728, 406] width 1456 height 813
click at [901, 117] on div "Edit tuning, drag & drop to reorder. D A B C D E F G ♭ ♯ ♮ A A B C D E F G ♭ ♯ …" at bounding box center [727, 247] width 347 height 314
click at [891, 102] on icon at bounding box center [886, 106] width 18 height 18
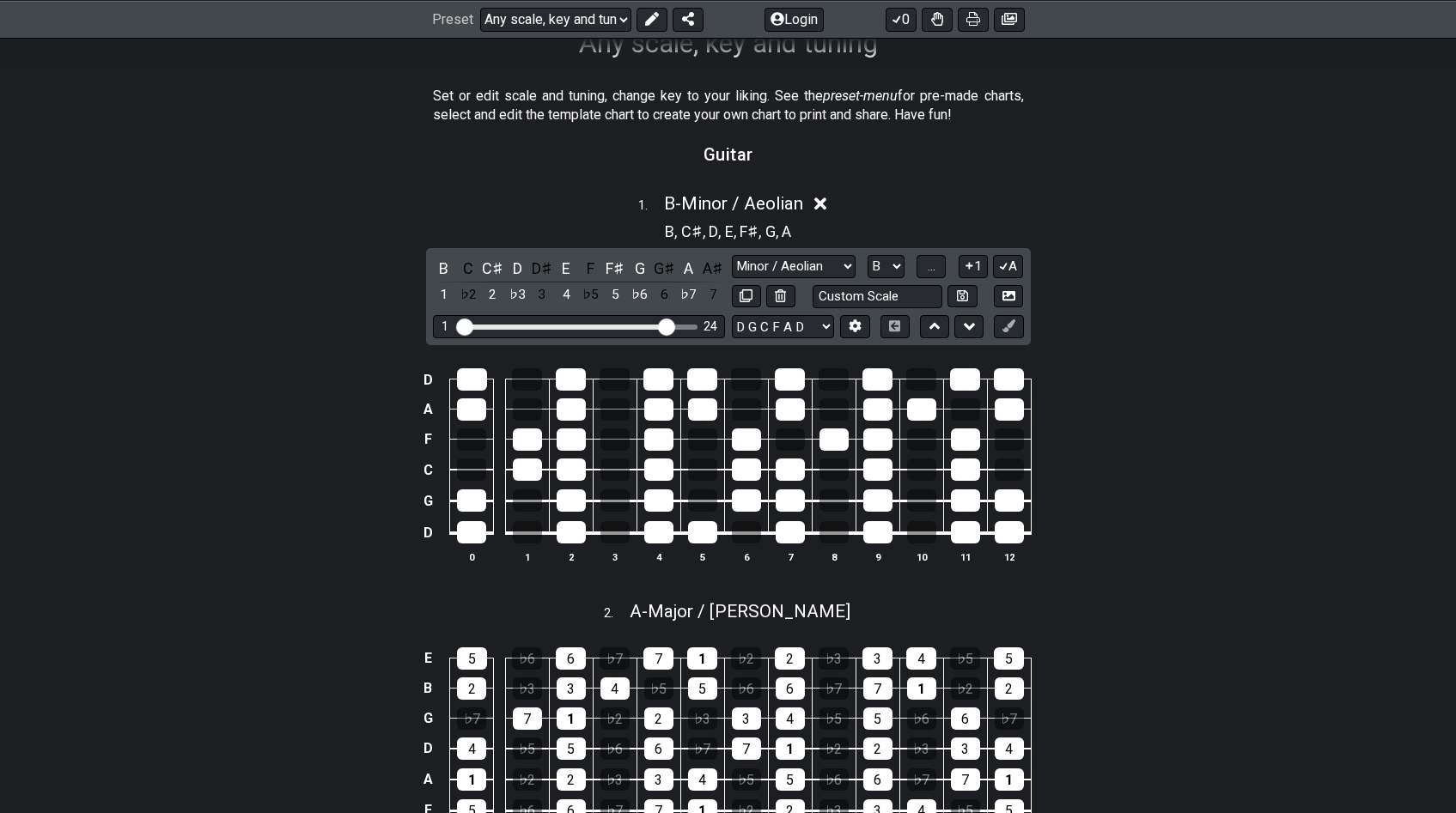
drag, startPoint x: 566, startPoint y: 324, endPoint x: 670, endPoint y: 339, distance: 105.1
click at [670, 325] on input "Visible fret range" at bounding box center [578, 325] width 244 height 0
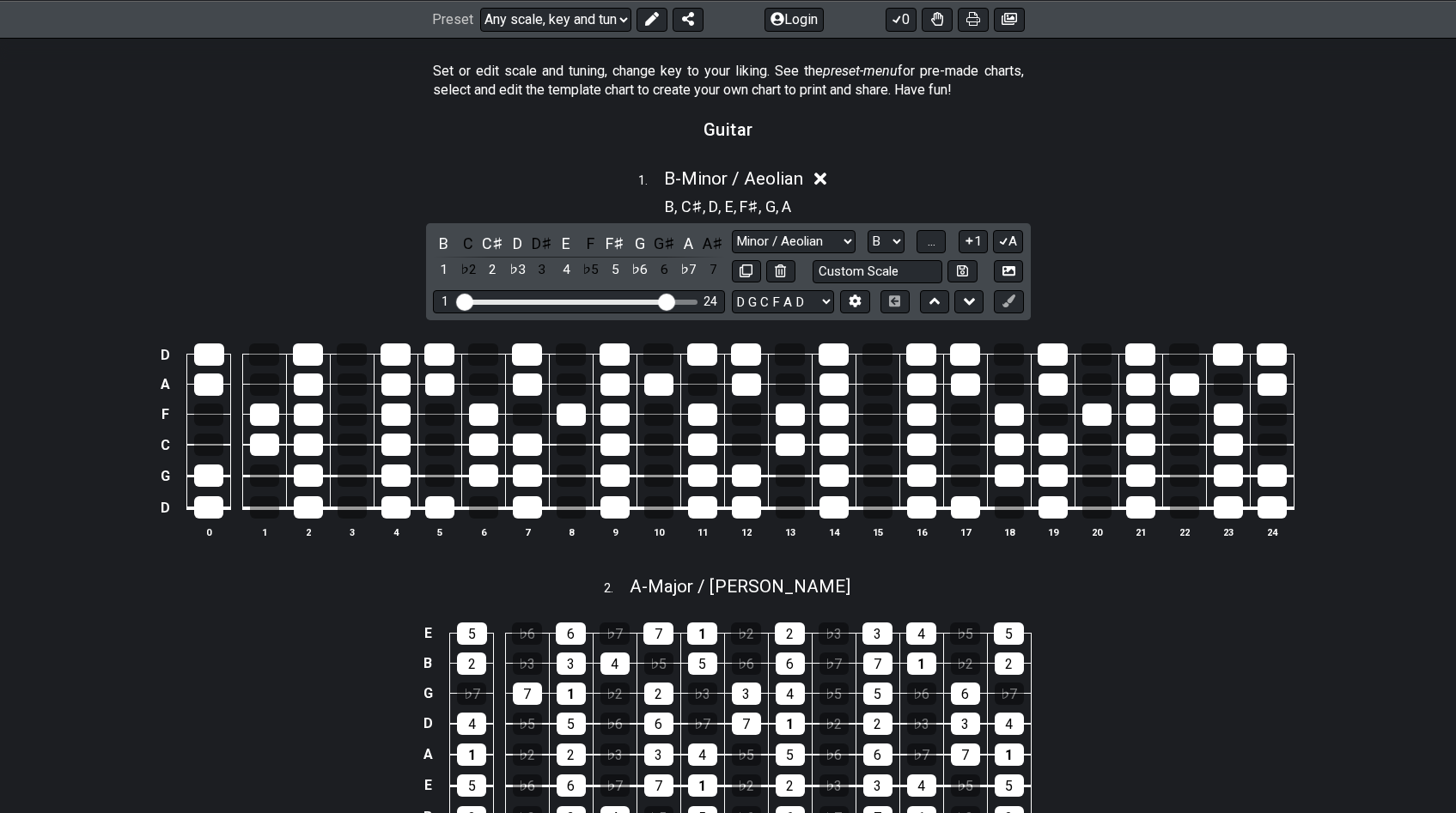
scroll to position [360, 0]
